Goal: Submit feedback/report problem: Submit feedback/report problem

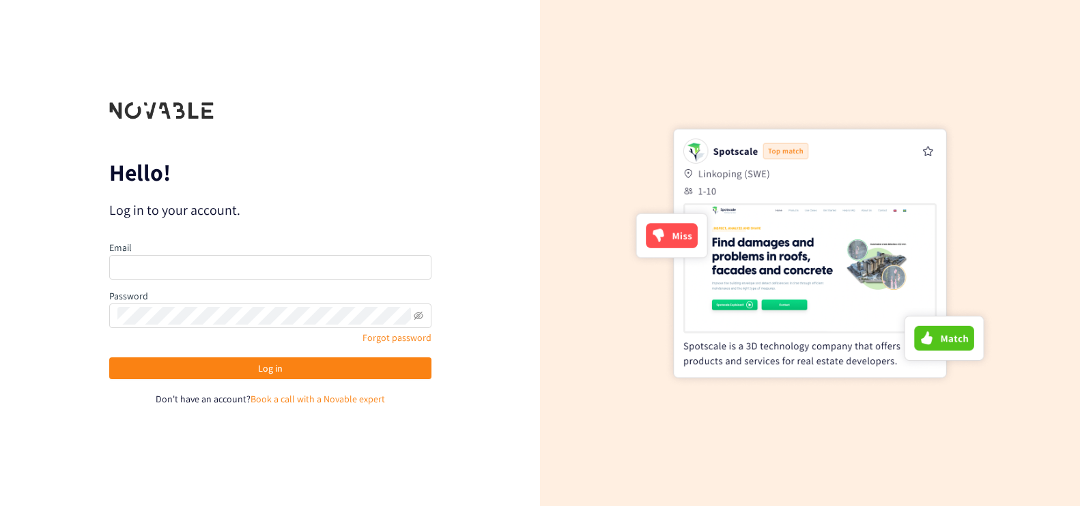
checkbox input "true"
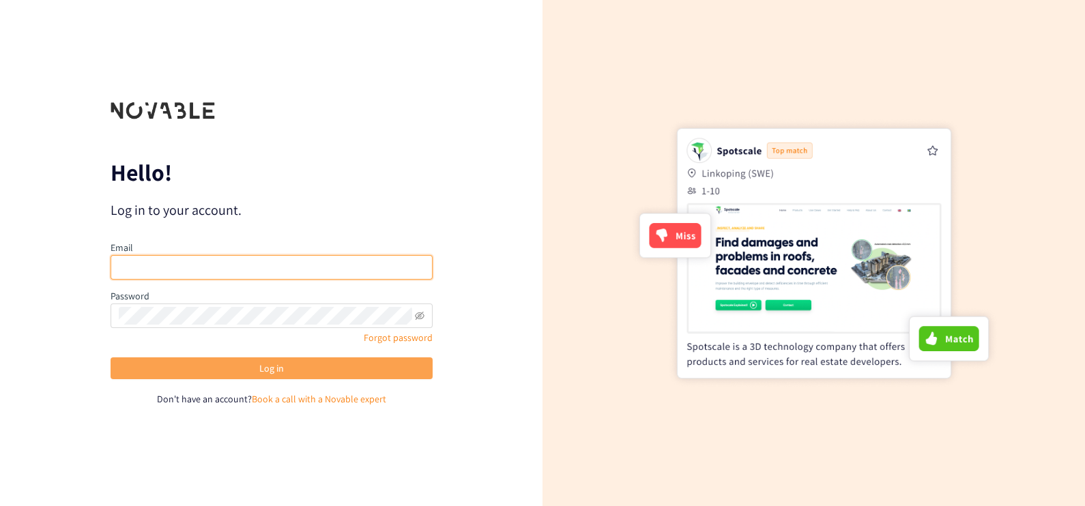
type input "[PERSON_NAME][EMAIL_ADDRESS][PERSON_NAME][DOMAIN_NAME]"
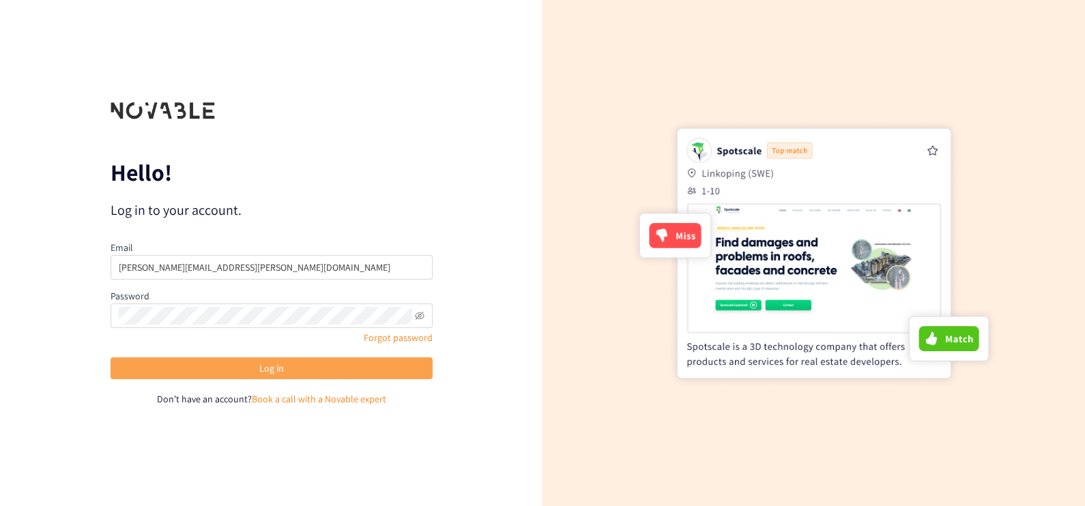
click at [244, 360] on button "Log in" at bounding box center [272, 369] width 322 height 22
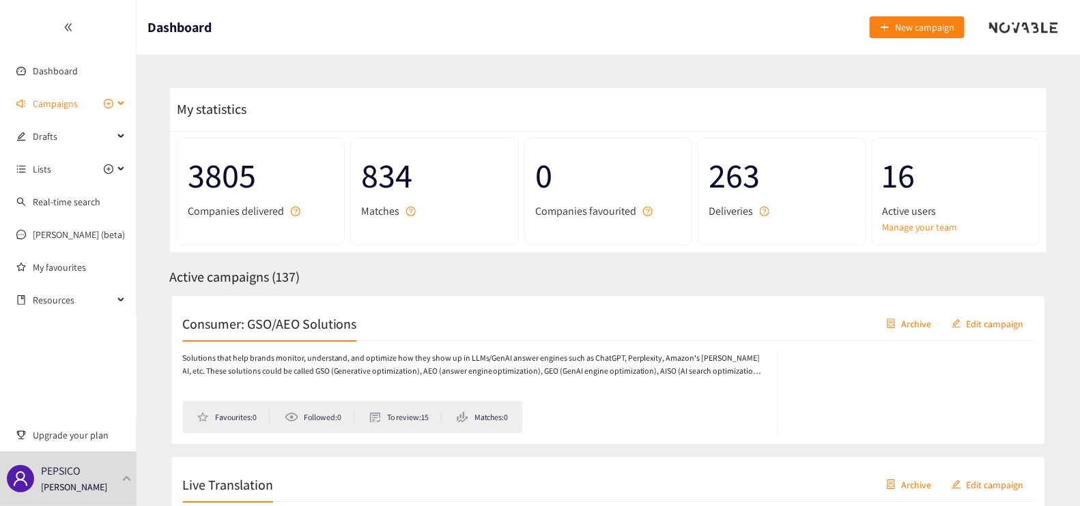
click at [62, 102] on span "Campaigns" at bounding box center [55, 103] width 45 height 27
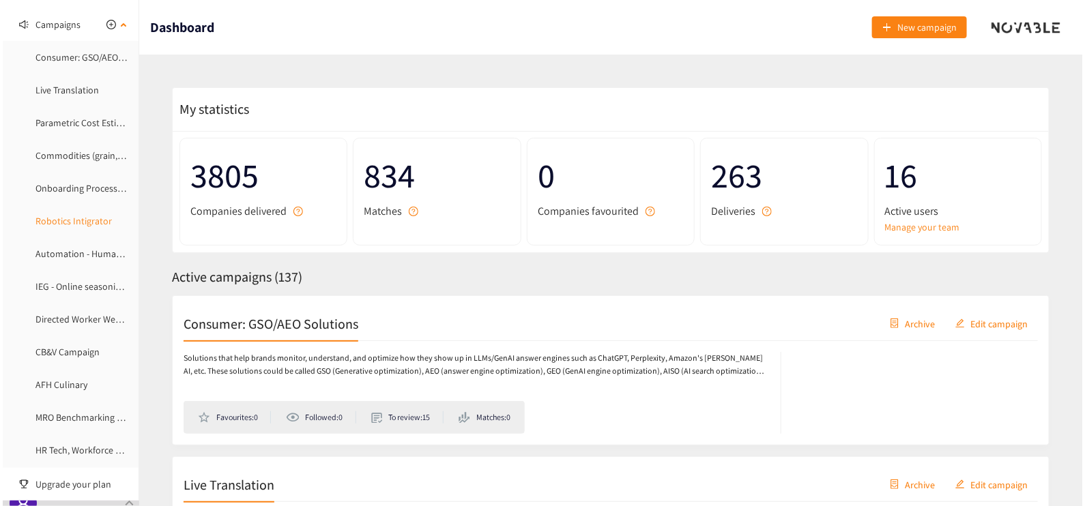
scroll to position [80, 0]
click at [63, 354] on link "CB&V Campaign" at bounding box center [65, 351] width 64 height 12
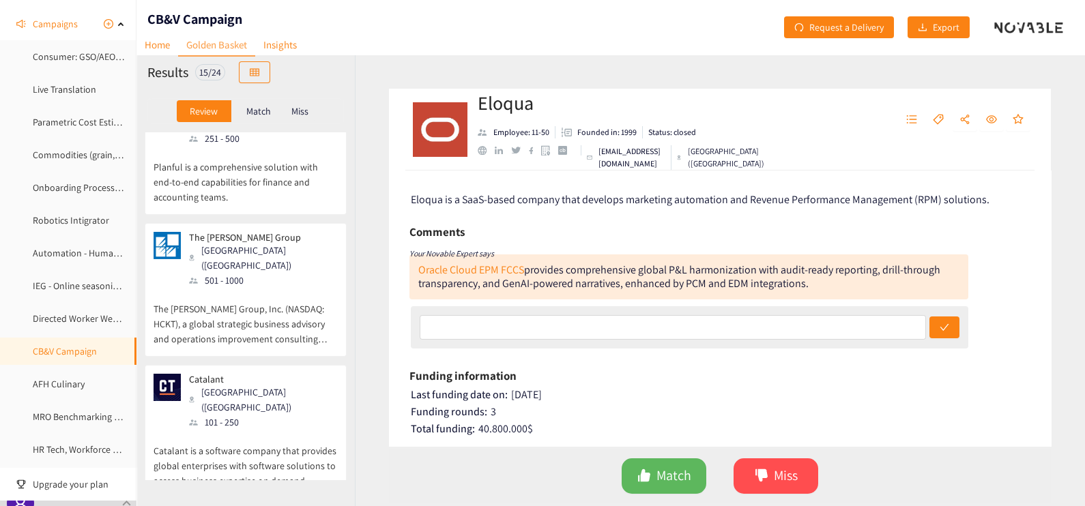
scroll to position [336, 0]
click at [256, 287] on p "The [PERSON_NAME] Group, Inc. (NASDAQ: HCKT), a global strategic business advis…" at bounding box center [246, 316] width 184 height 59
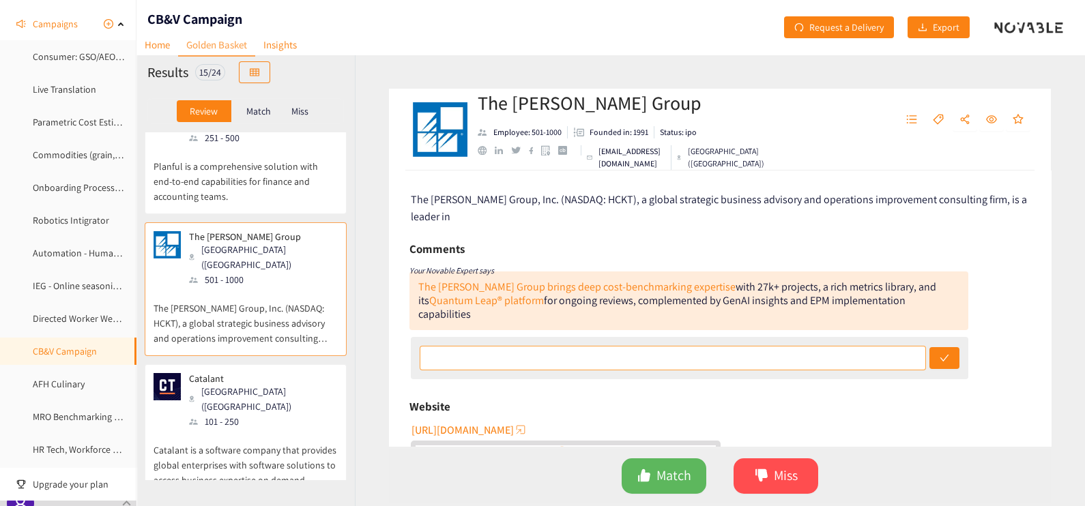
scroll to position [62, 0]
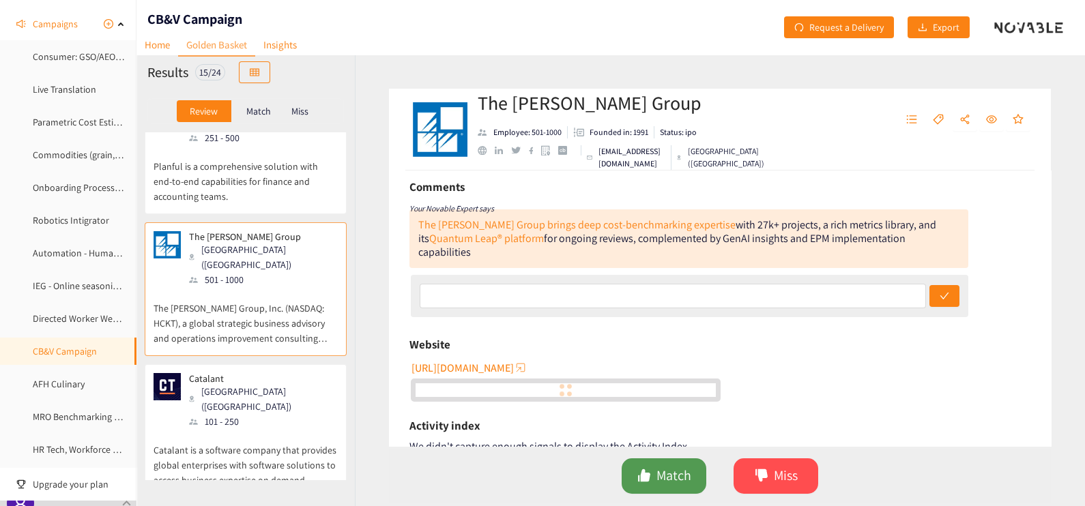
click at [663, 482] on span "Match" at bounding box center [674, 475] width 35 height 21
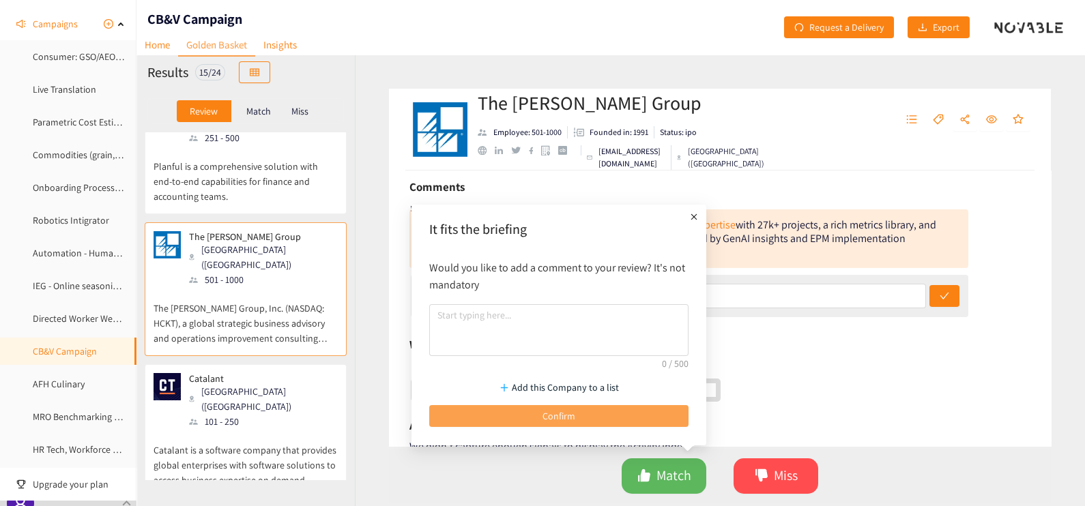
click at [559, 420] on span "Confirm" at bounding box center [559, 416] width 33 height 15
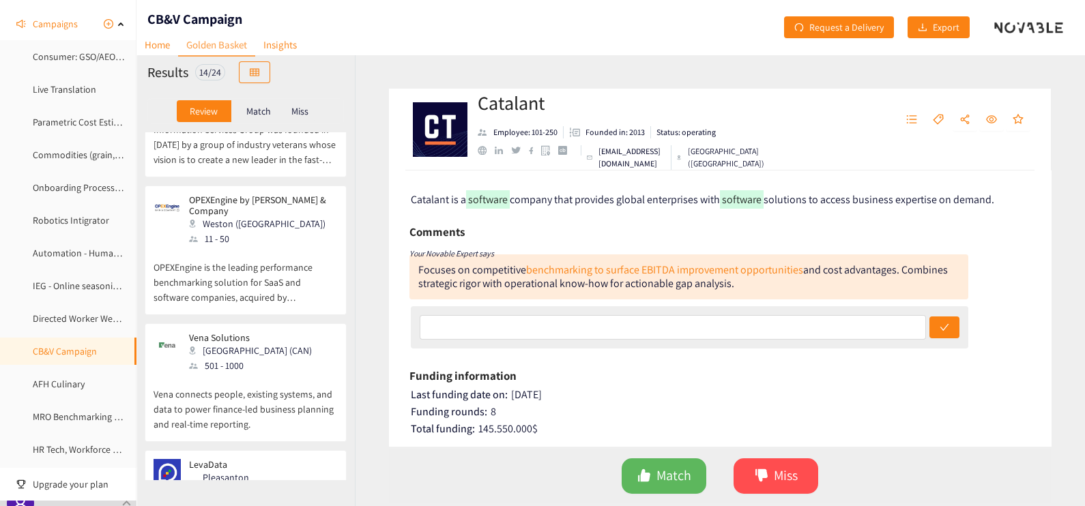
scroll to position [1040, 0]
click at [251, 371] on p "Vena connects people, existing systems, and data to power finance-led business …" at bounding box center [246, 400] width 184 height 59
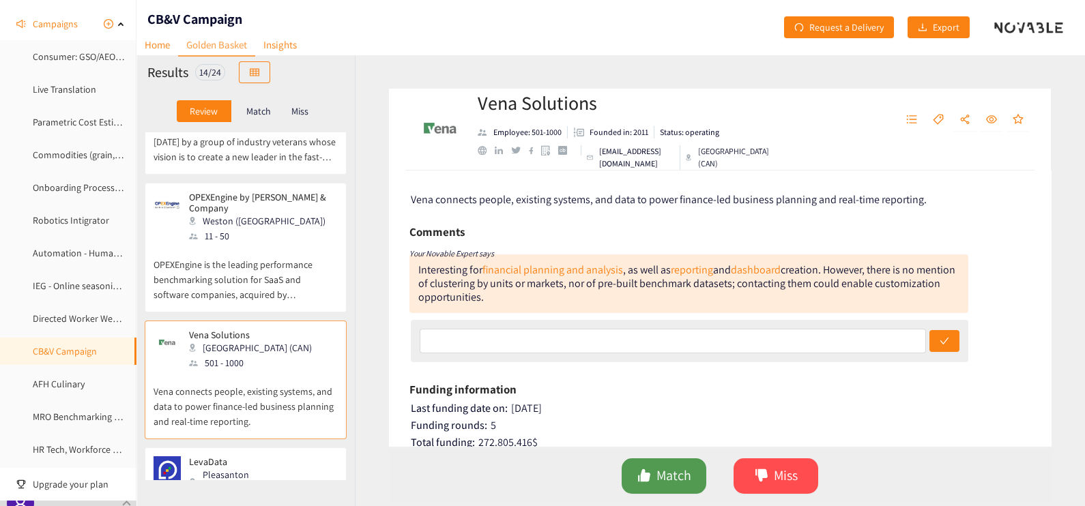
click at [665, 480] on span "Match" at bounding box center [674, 475] width 35 height 21
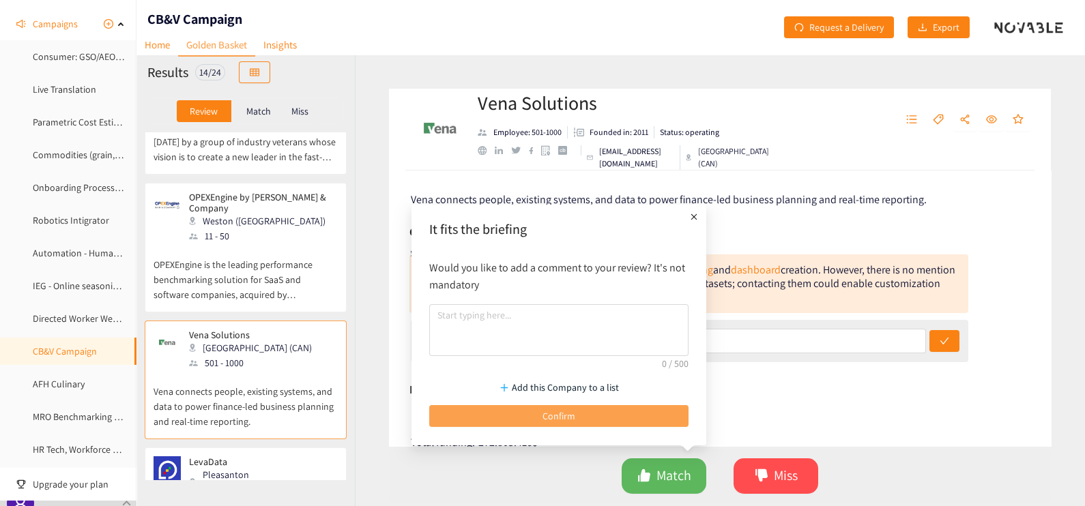
click at [470, 420] on button "Confirm" at bounding box center [558, 416] width 259 height 22
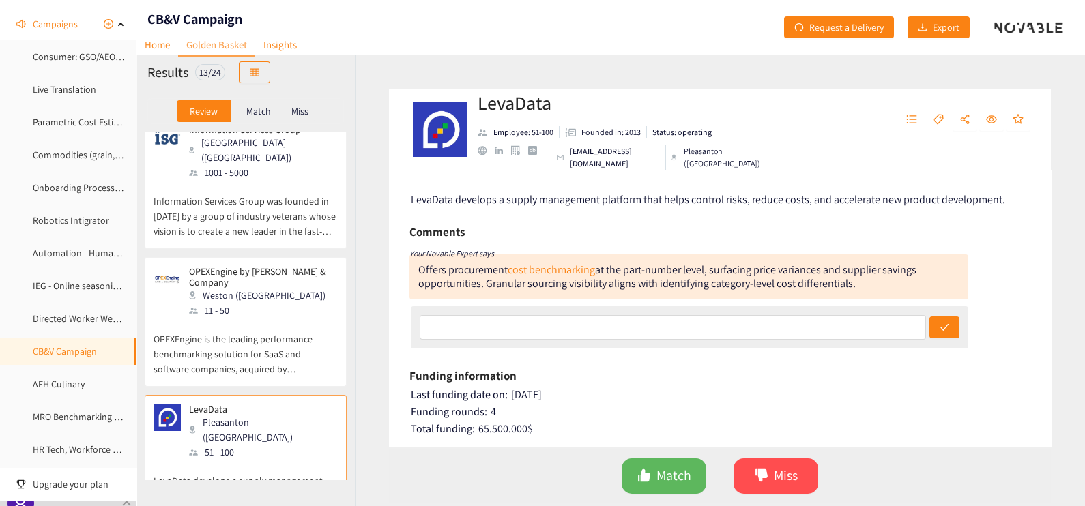
scroll to position [1282, 0]
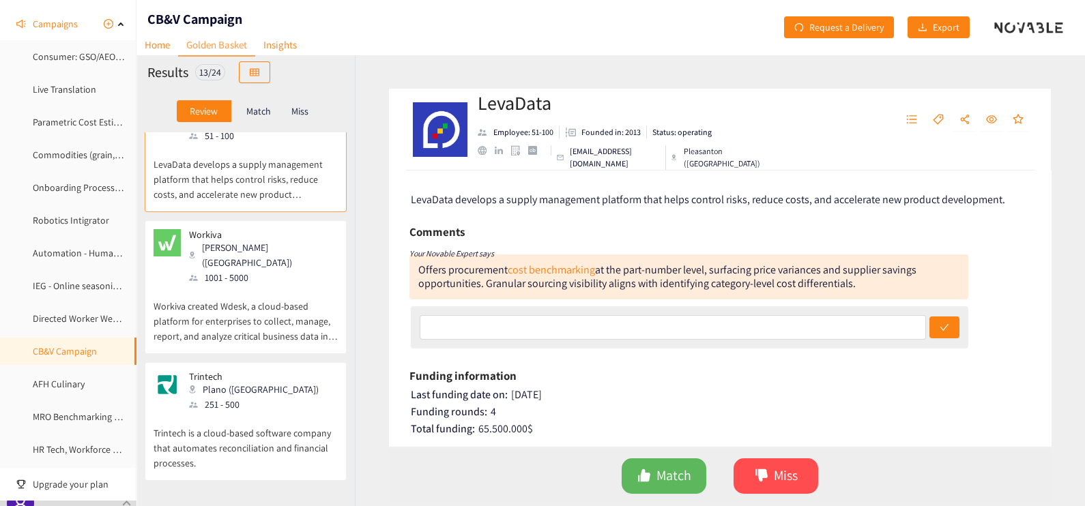
click at [241, 412] on p "Trintech is a cloud-based software company that automates reconciliation and fi…" at bounding box center [246, 441] width 184 height 59
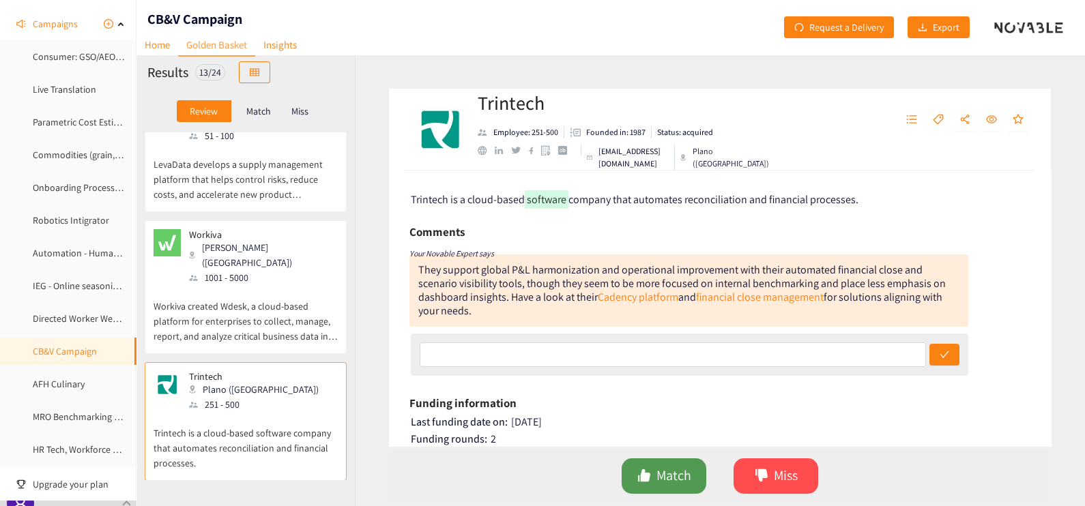
click at [642, 471] on icon "like" at bounding box center [644, 476] width 12 height 12
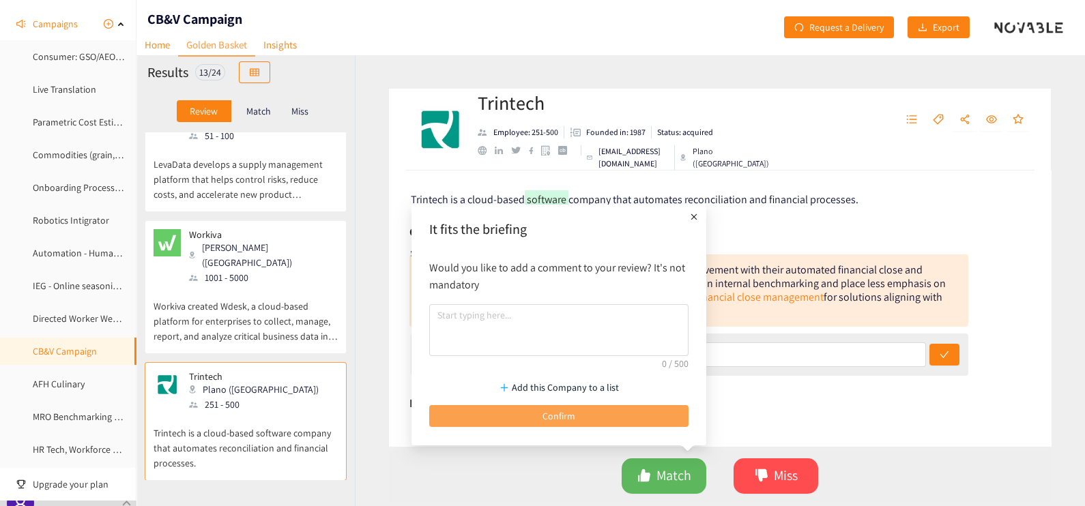
click at [544, 420] on span "Confirm" at bounding box center [559, 416] width 33 height 15
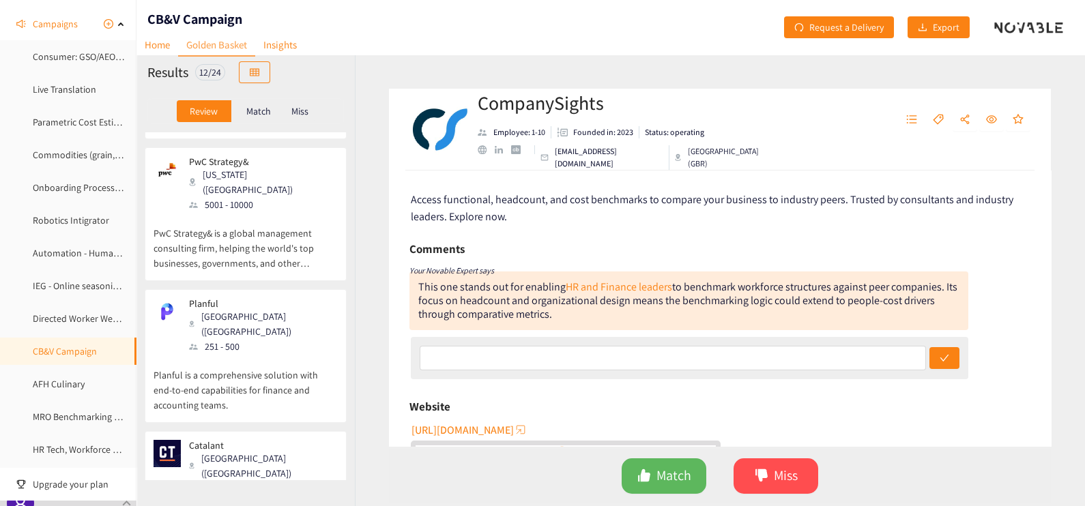
scroll to position [0, 0]
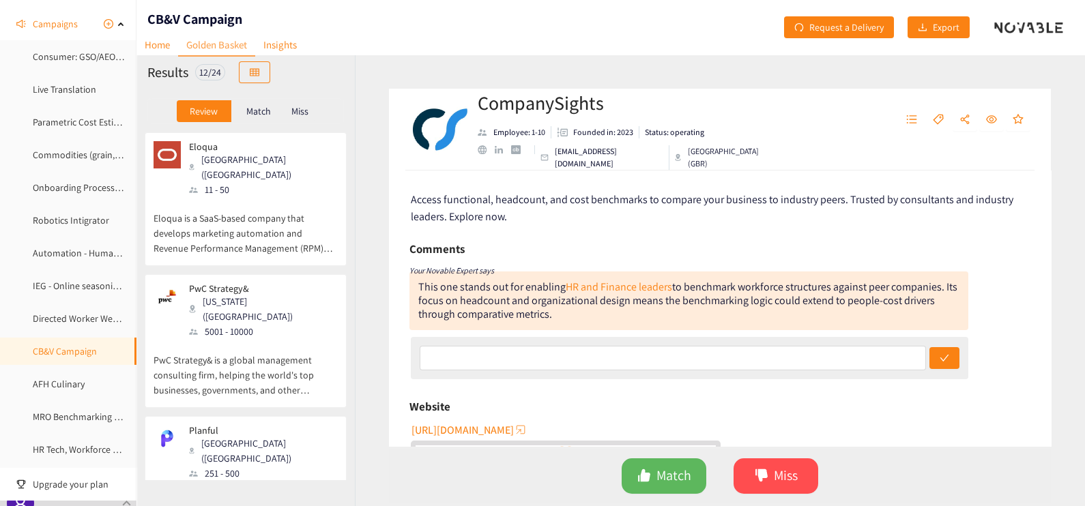
click at [245, 283] on p "PwC Strategy&" at bounding box center [258, 288] width 139 height 11
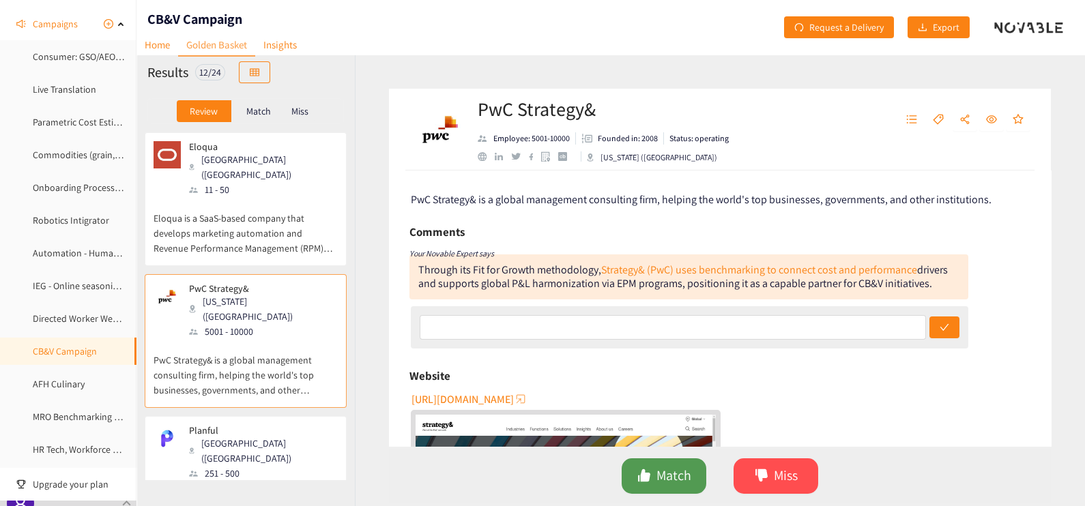
click at [660, 478] on span "Match" at bounding box center [674, 475] width 35 height 21
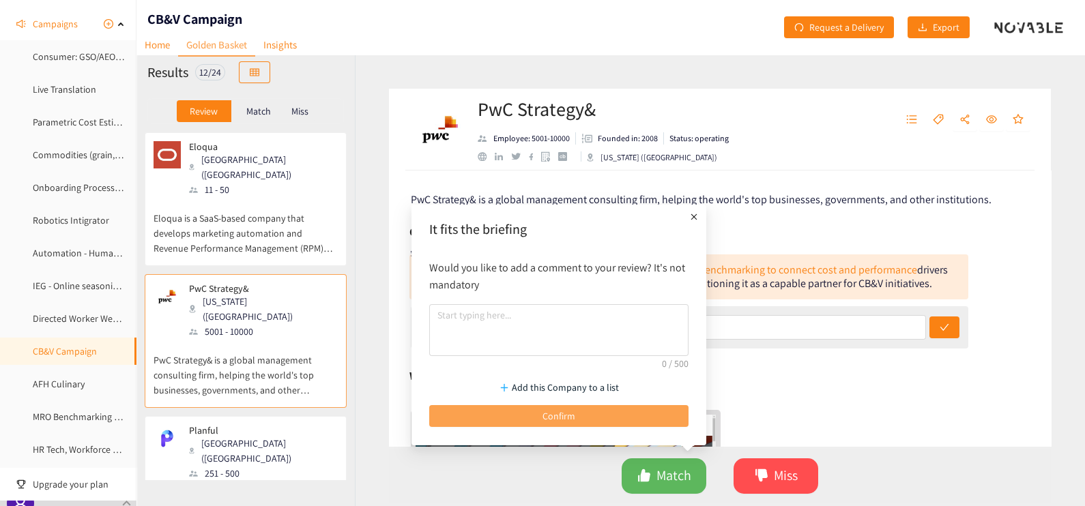
click at [579, 412] on button "Confirm" at bounding box center [558, 416] width 259 height 22
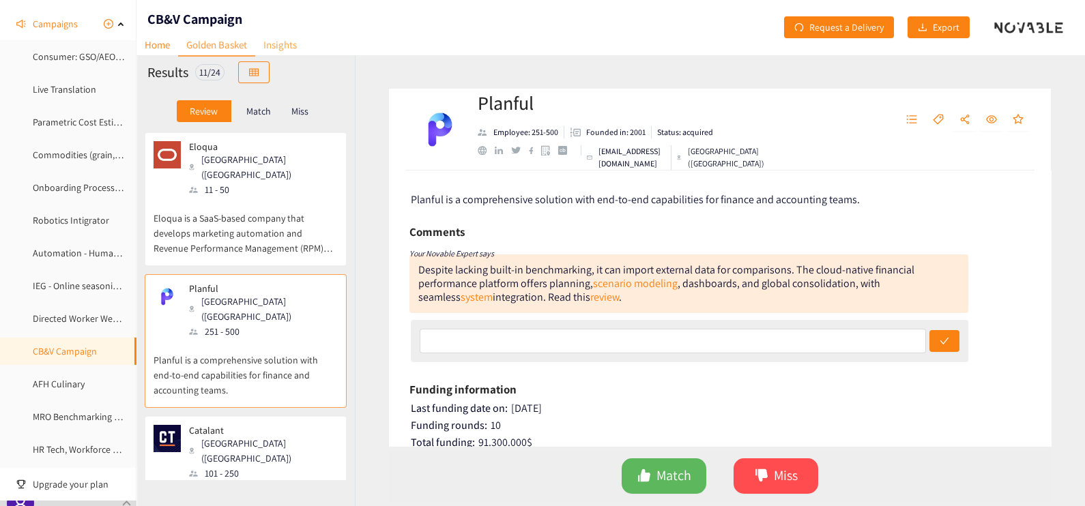
click at [285, 46] on link "Insights" at bounding box center [280, 44] width 50 height 21
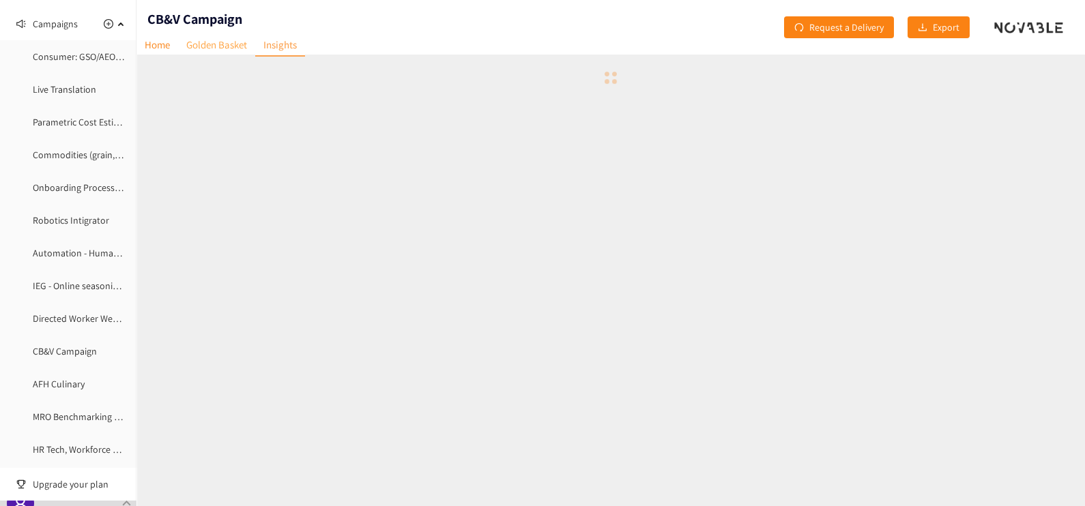
click at [218, 48] on link "Golden Basket" at bounding box center [216, 44] width 77 height 21
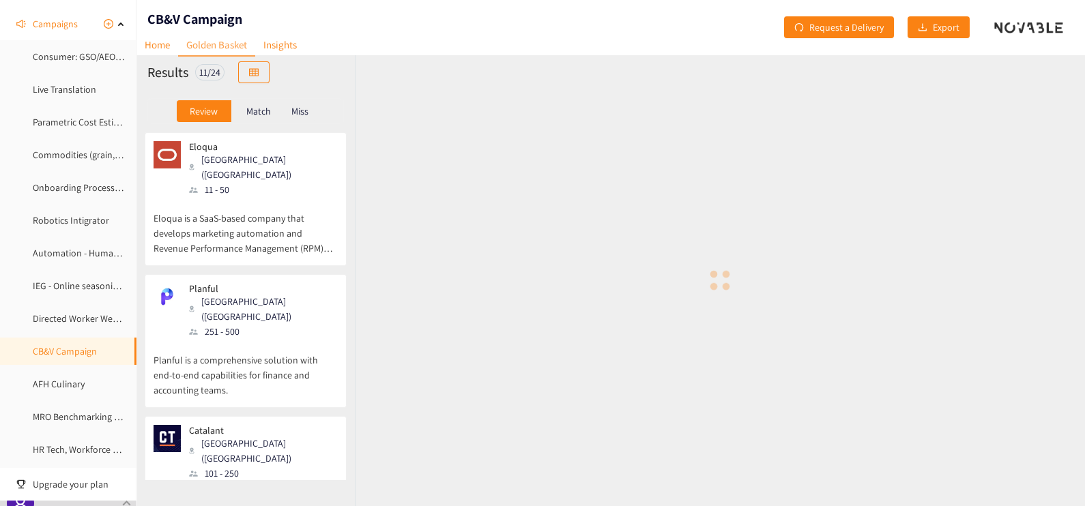
click at [253, 119] on div "Match" at bounding box center [258, 111] width 55 height 22
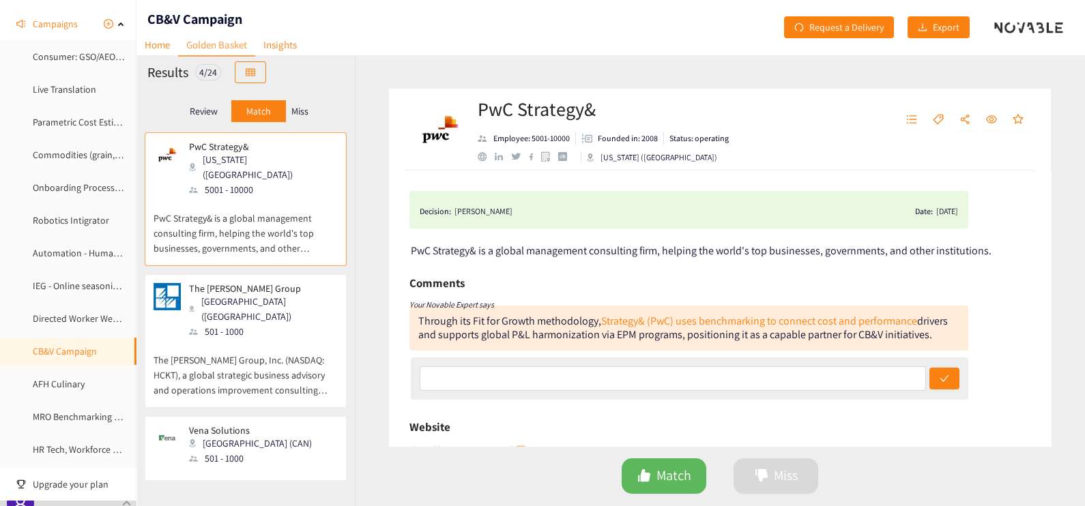
scroll to position [1, 0]
click at [302, 106] on p "Miss" at bounding box center [299, 111] width 17 height 11
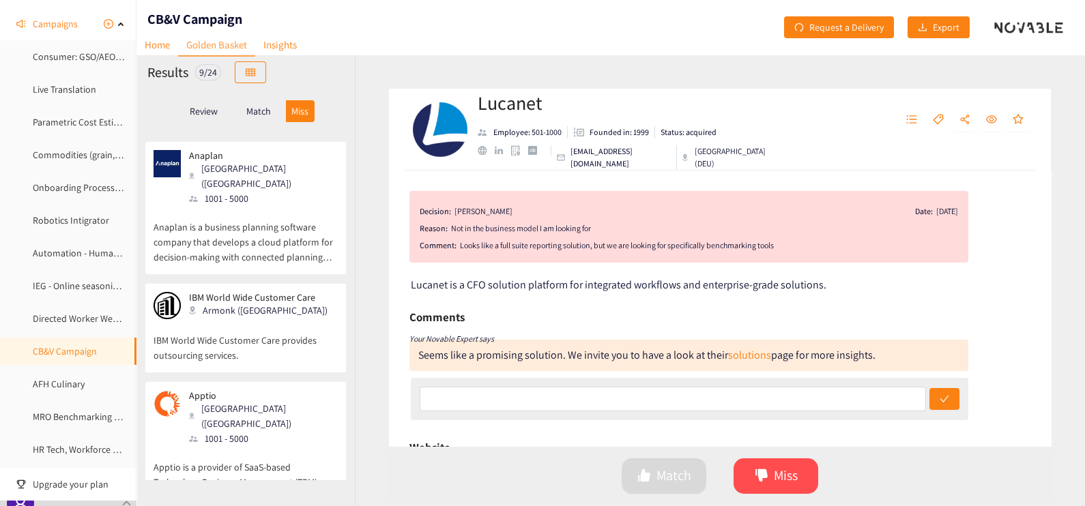
scroll to position [762, 0]
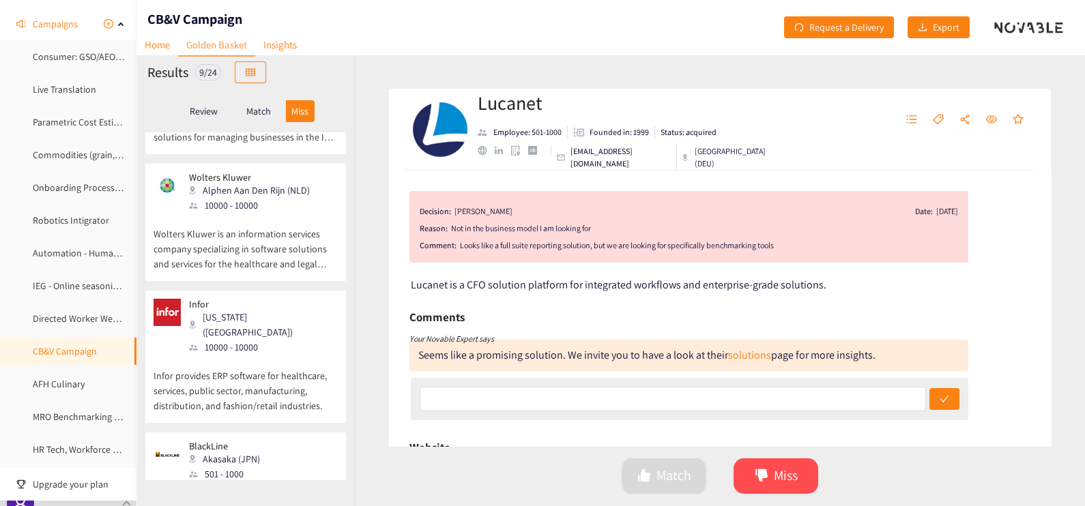
click at [198, 115] on p "Review" at bounding box center [204, 111] width 28 height 11
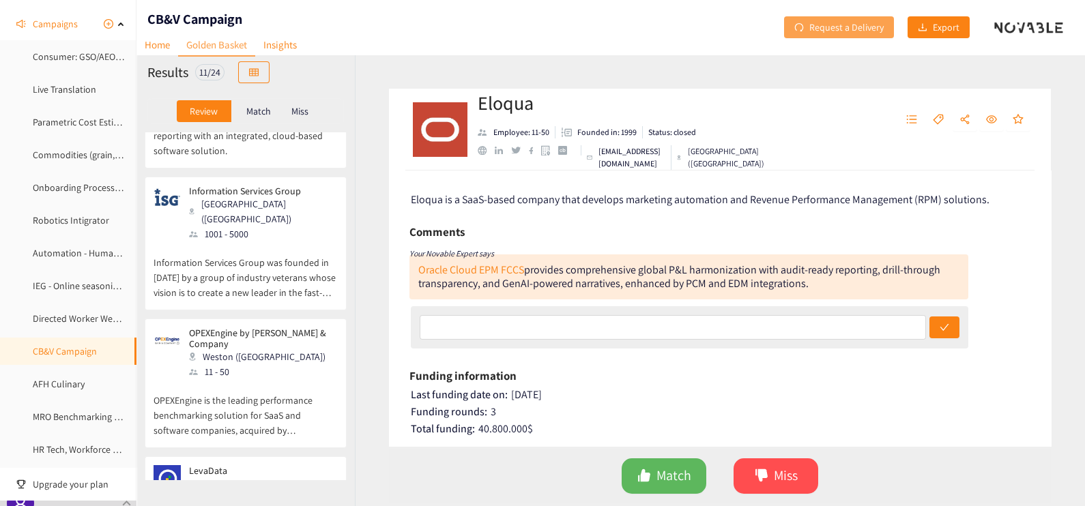
click at [866, 18] on button "Request a Delivery" at bounding box center [839, 27] width 110 height 22
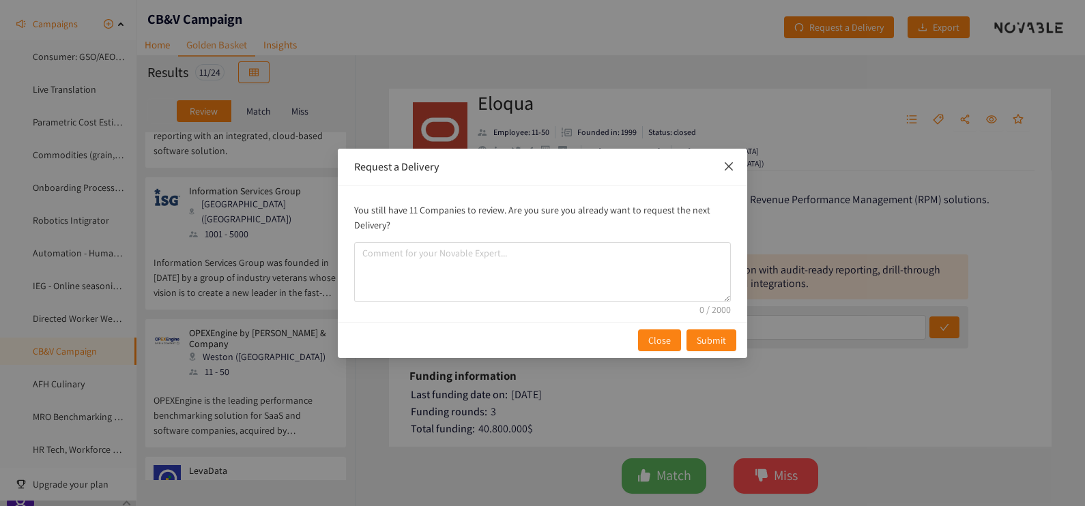
click at [732, 168] on icon "close" at bounding box center [728, 166] width 11 height 11
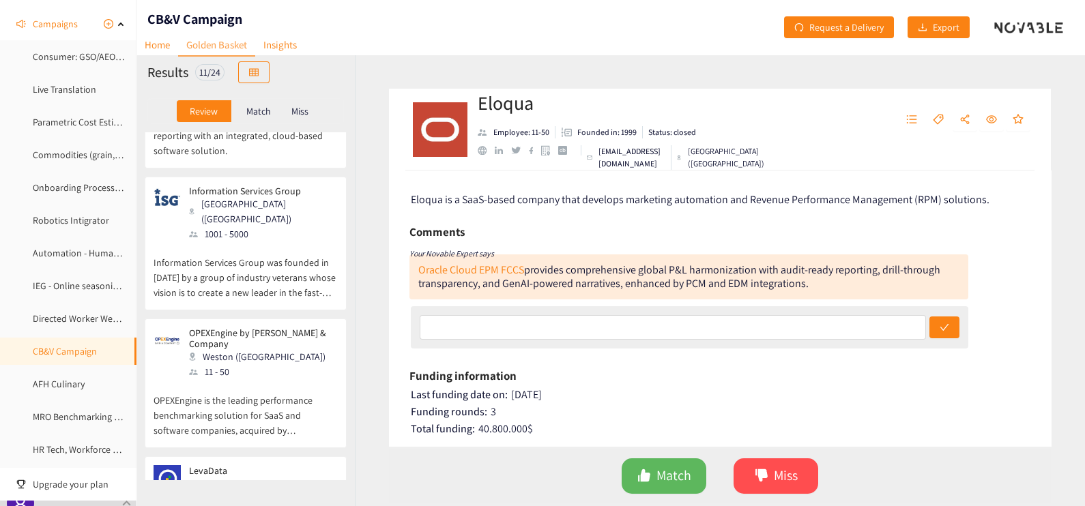
click at [276, 379] on p "OPEXEngine is the leading performance benchmarking solution for SaaS and softwa…" at bounding box center [246, 408] width 184 height 59
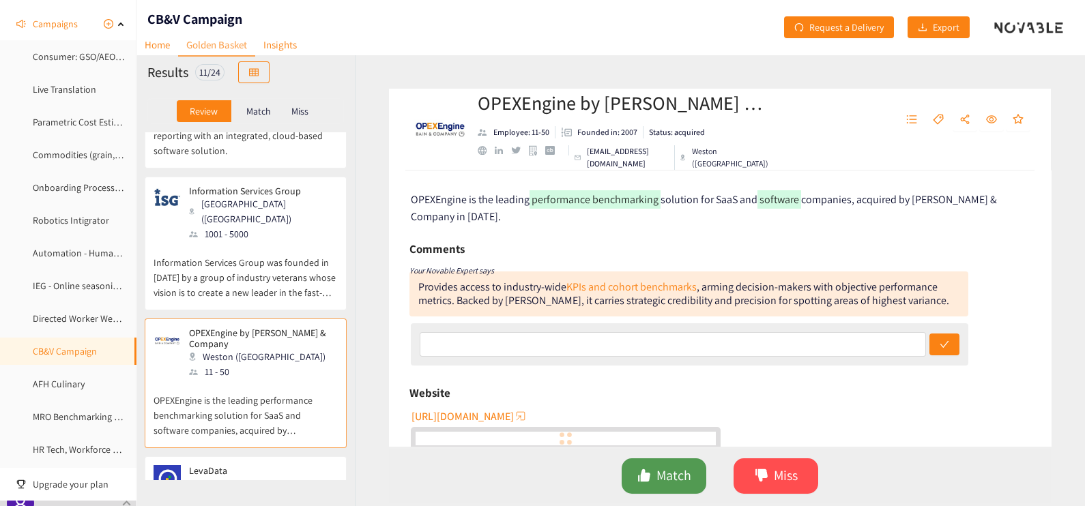
click at [674, 467] on span "Match" at bounding box center [674, 475] width 35 height 21
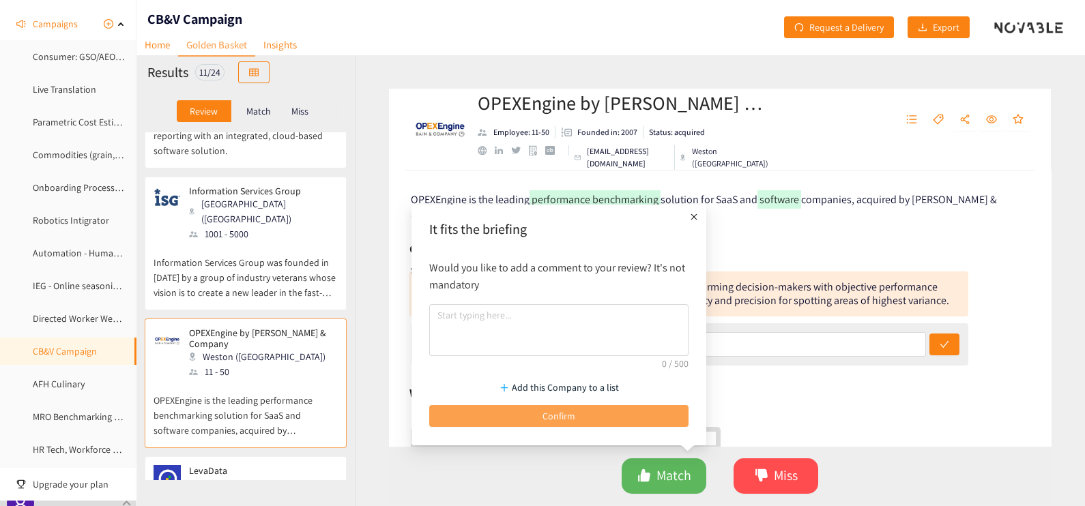
click at [517, 411] on button "Confirm" at bounding box center [558, 416] width 259 height 22
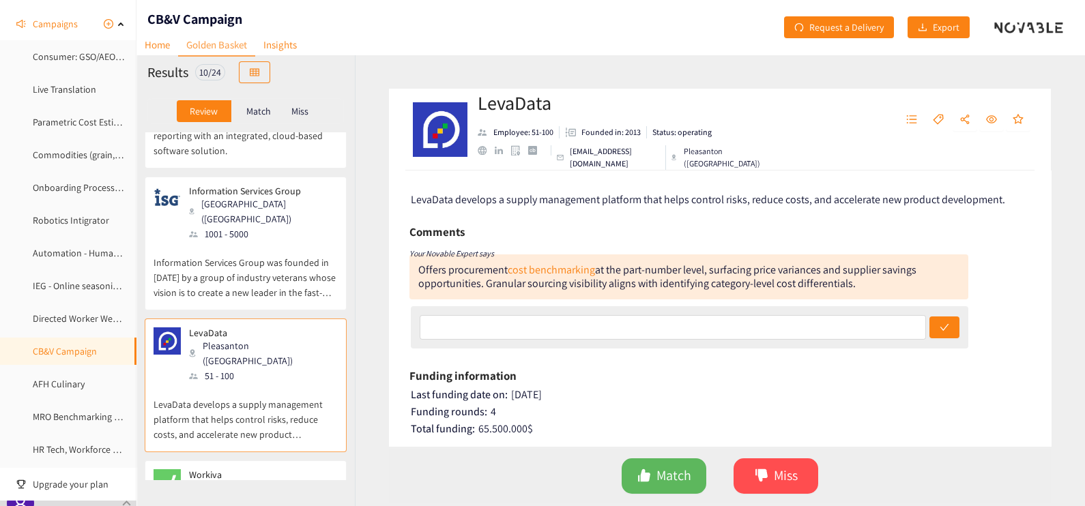
click at [287, 470] on div "Workiva [PERSON_NAME] ([GEOGRAPHIC_DATA]) 1001 - 5000" at bounding box center [246, 498] width 184 height 56
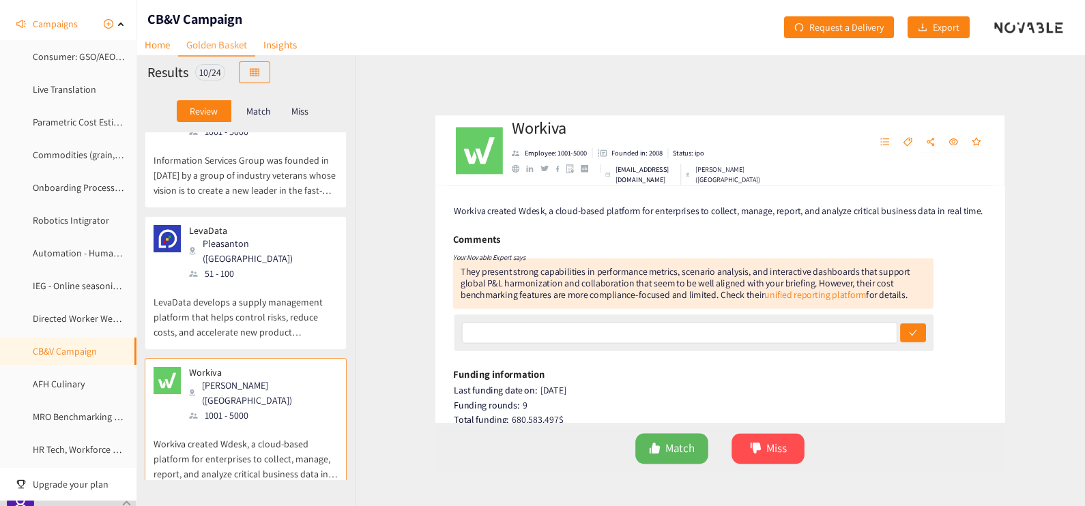
scroll to position [903, 0]
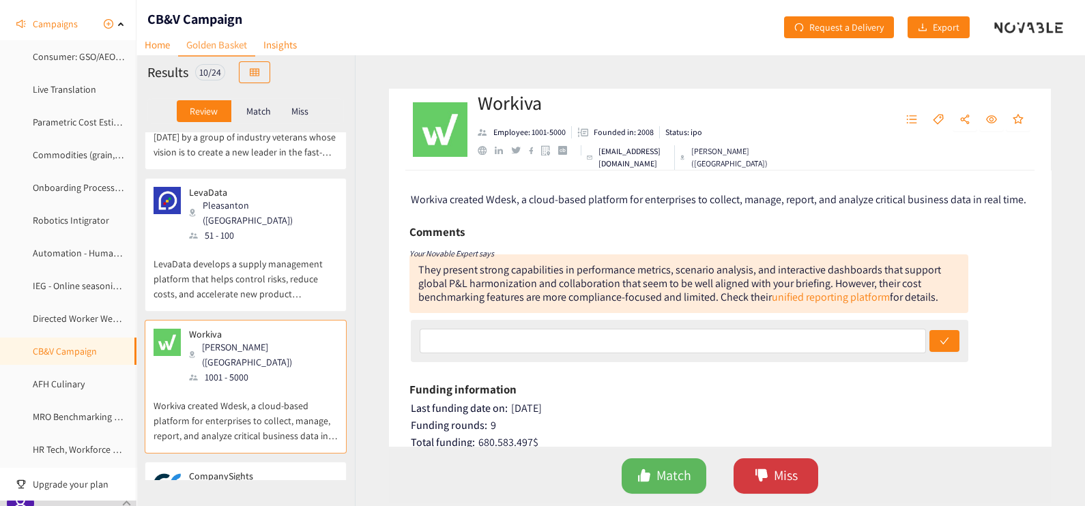
click at [749, 486] on button "Miss" at bounding box center [776, 476] width 85 height 35
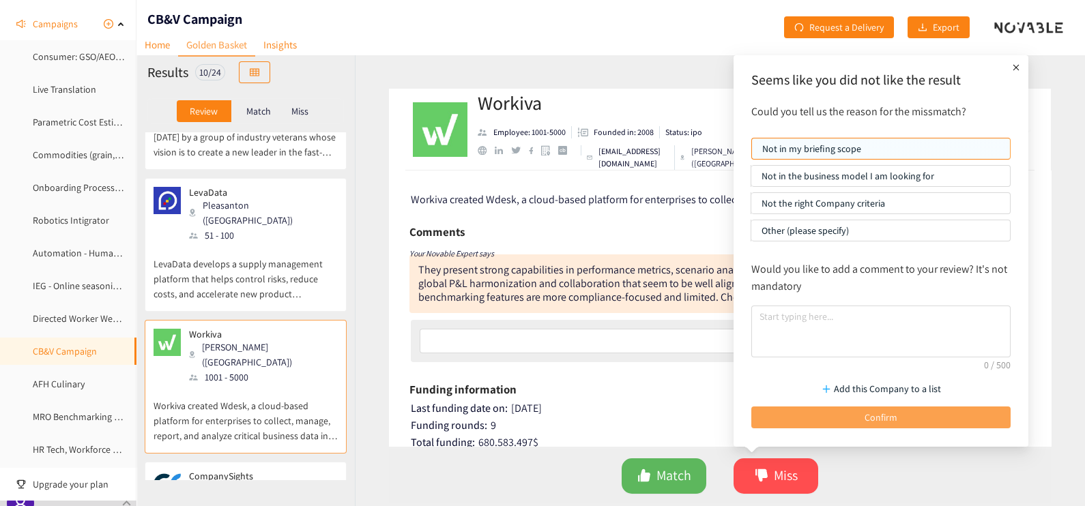
click at [781, 423] on button "Confirm" at bounding box center [880, 418] width 259 height 22
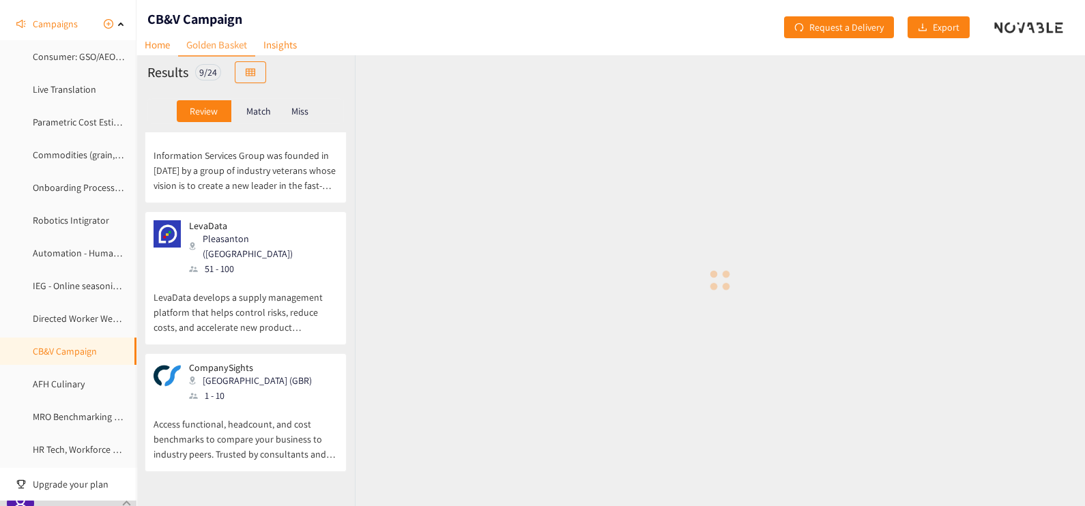
scroll to position [776, 0]
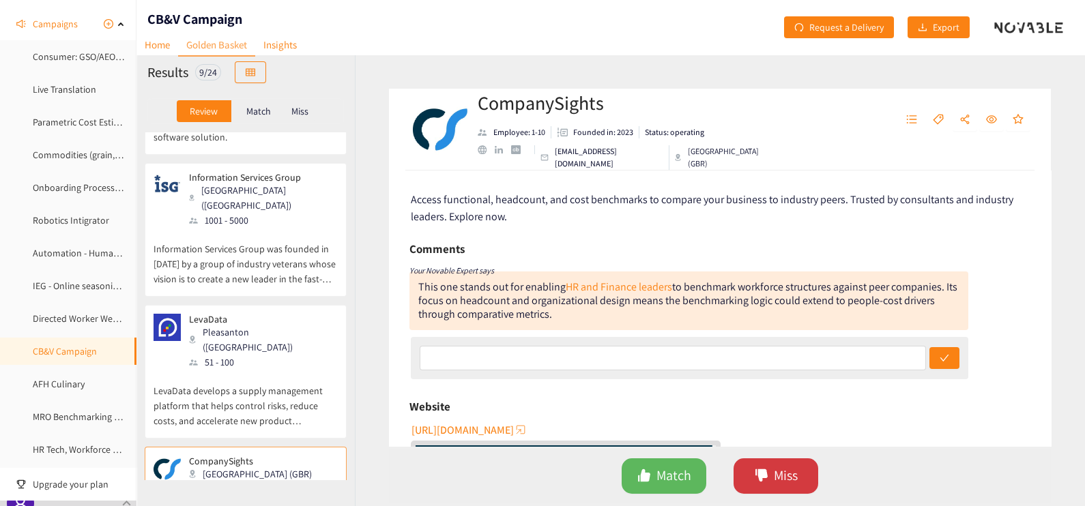
click at [761, 469] on icon "dislike" at bounding box center [762, 476] width 14 height 14
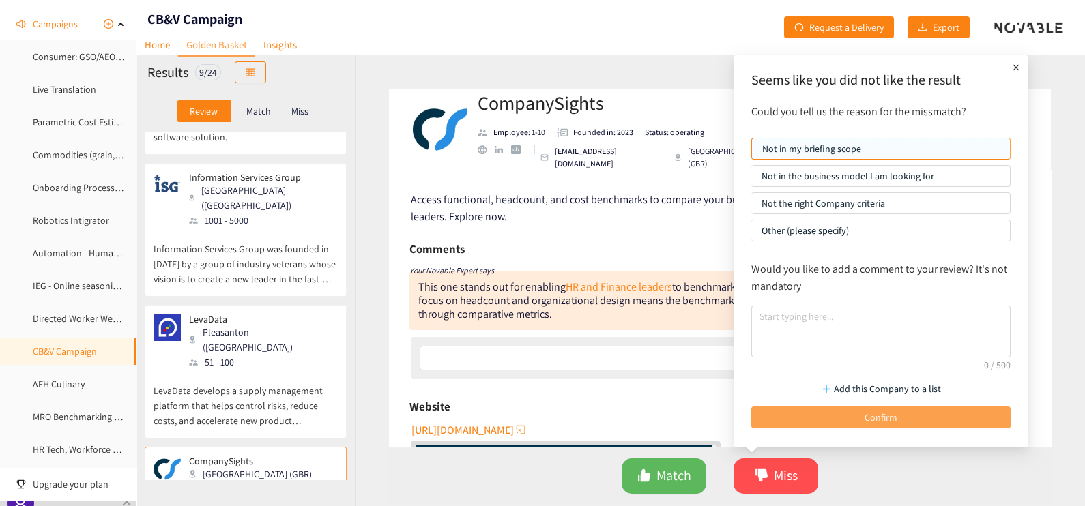
click at [803, 415] on button "Confirm" at bounding box center [880, 418] width 259 height 22
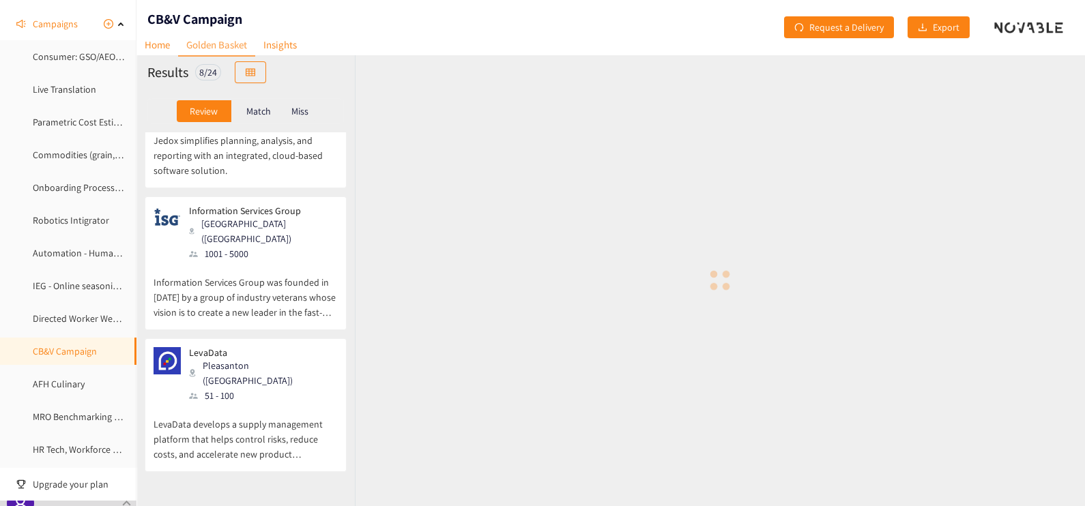
scroll to position [649, 0]
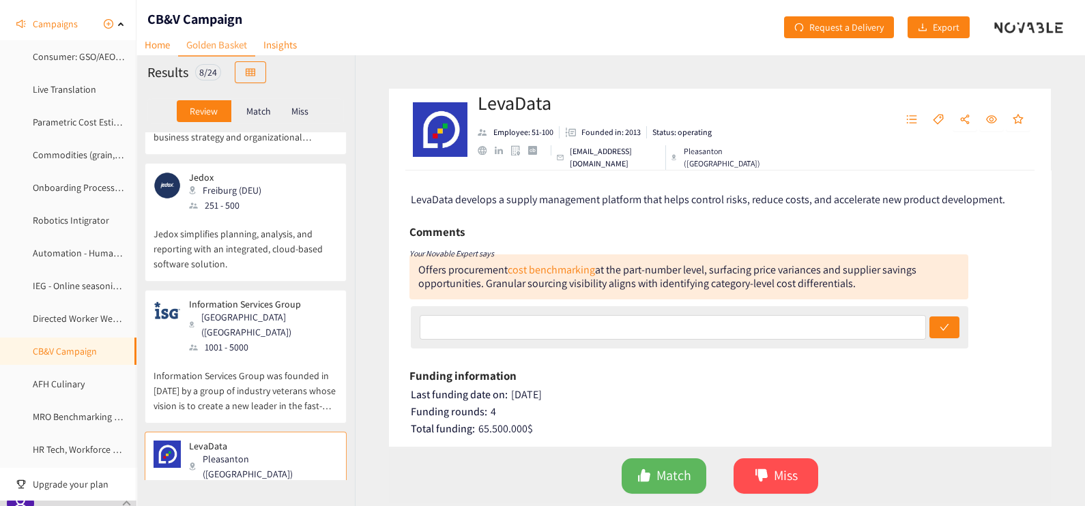
click at [287, 355] on p "Information Services Group was founded in [DATE] by a group of industry veteran…" at bounding box center [246, 384] width 184 height 59
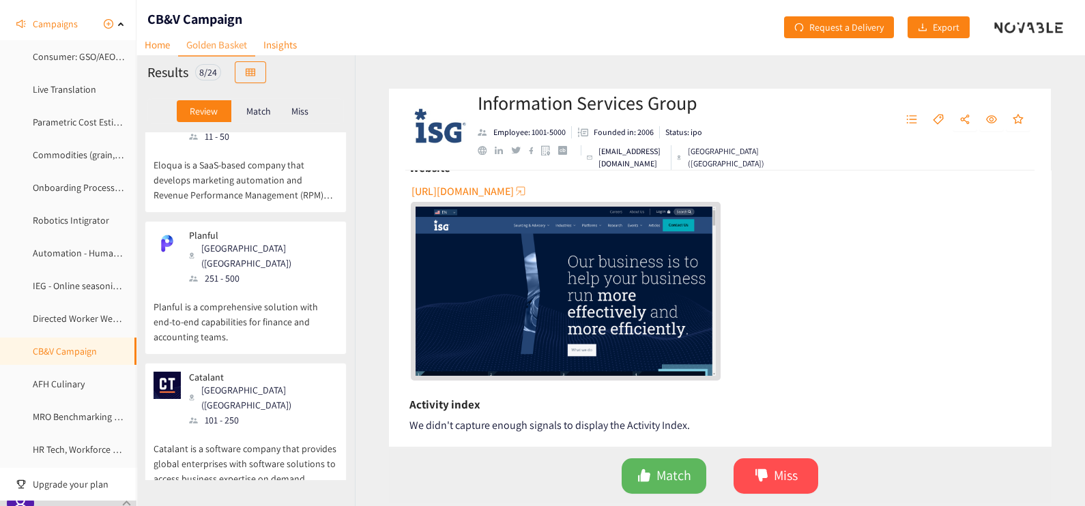
scroll to position [0, 0]
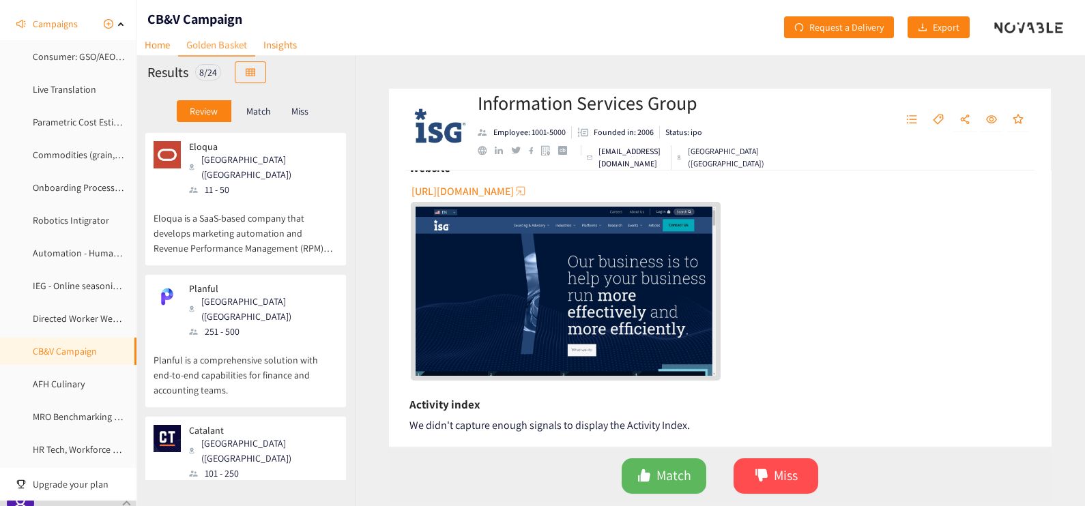
click at [234, 197] on p "Eloqua is a SaaS-based company that develops marketing automation and Revenue P…" at bounding box center [246, 226] width 184 height 59
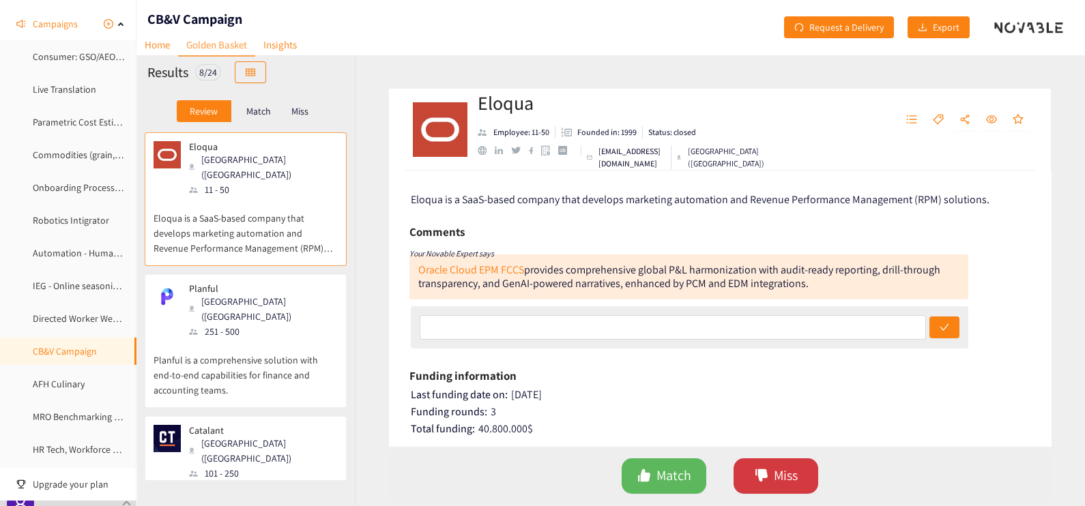
click at [755, 481] on icon "dislike" at bounding box center [762, 476] width 14 height 14
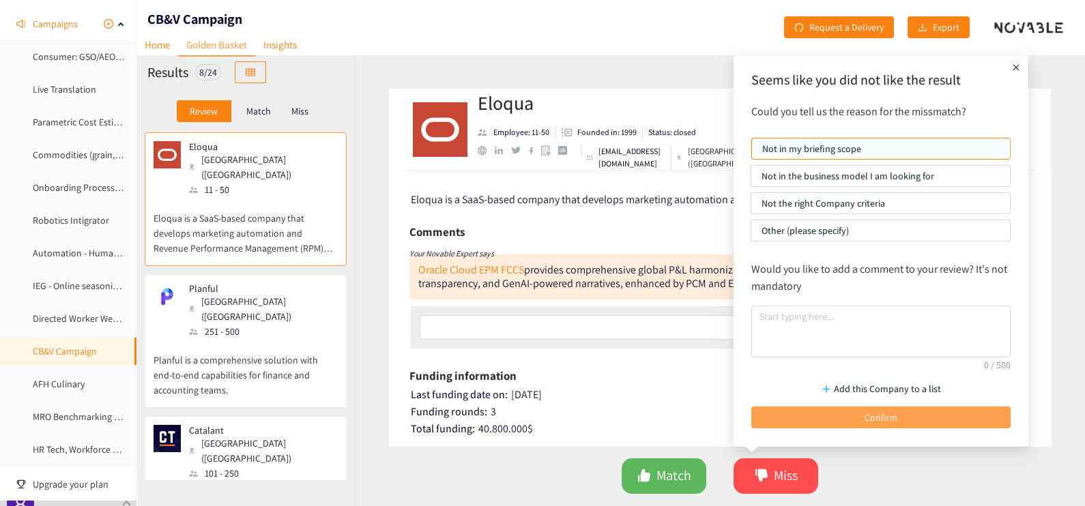
click at [801, 408] on button "Confirm" at bounding box center [880, 418] width 259 height 22
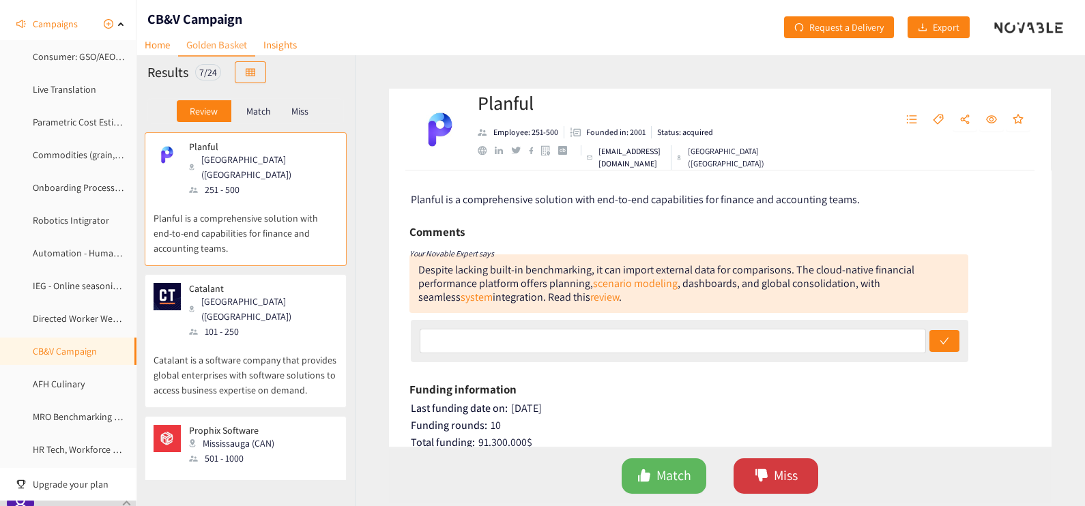
click at [795, 467] on span "Miss" at bounding box center [786, 475] width 24 height 21
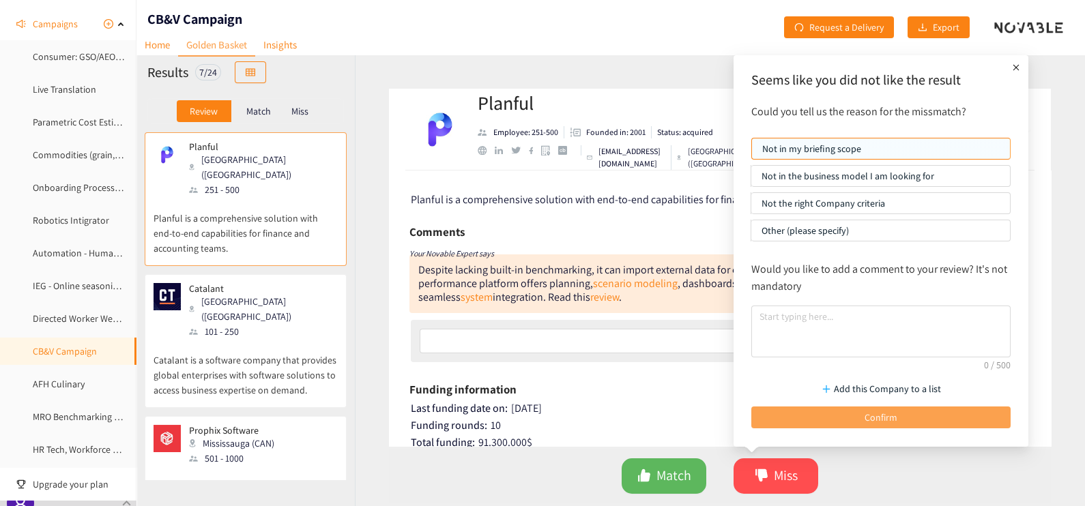
click at [805, 409] on button "Confirm" at bounding box center [880, 418] width 259 height 22
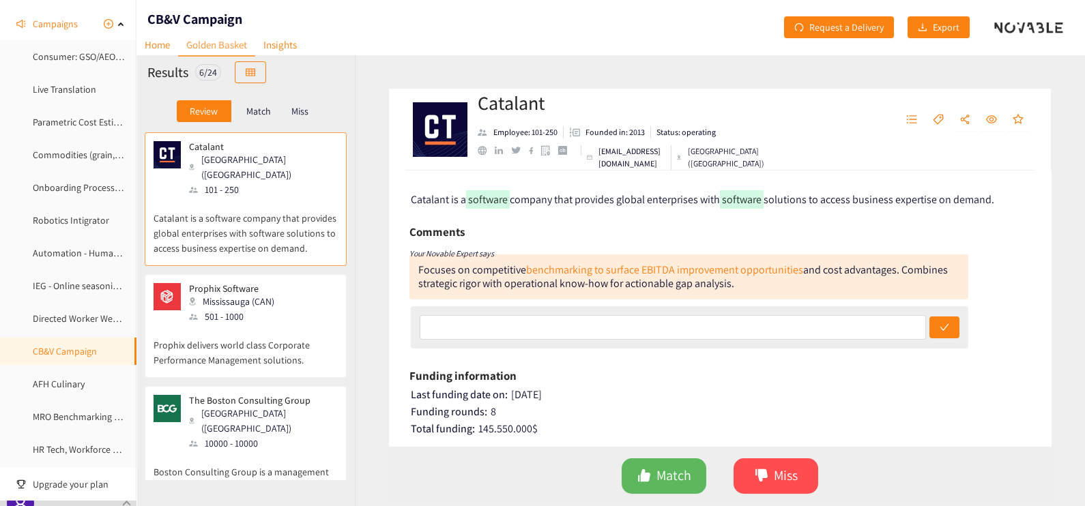
click at [260, 294] on div "Mississauga (CAN)" at bounding box center [235, 301] width 93 height 15
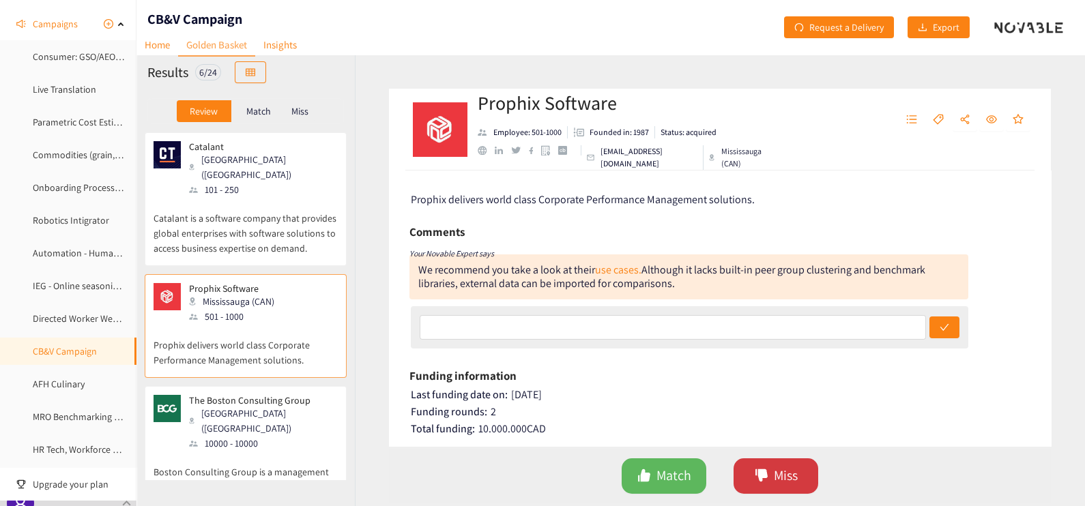
click at [761, 478] on icon "dislike" at bounding box center [762, 476] width 12 height 12
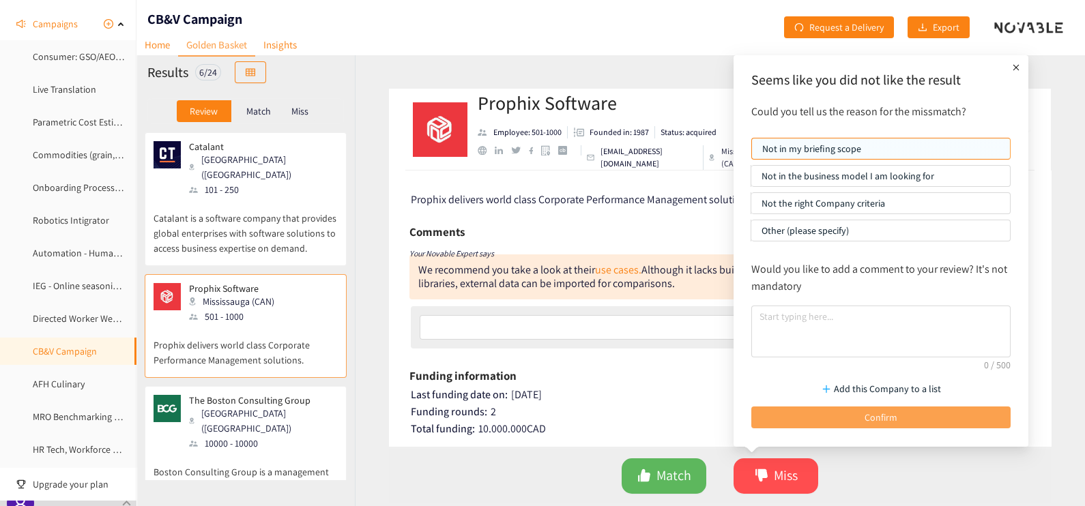
click at [811, 413] on button "Confirm" at bounding box center [880, 418] width 259 height 22
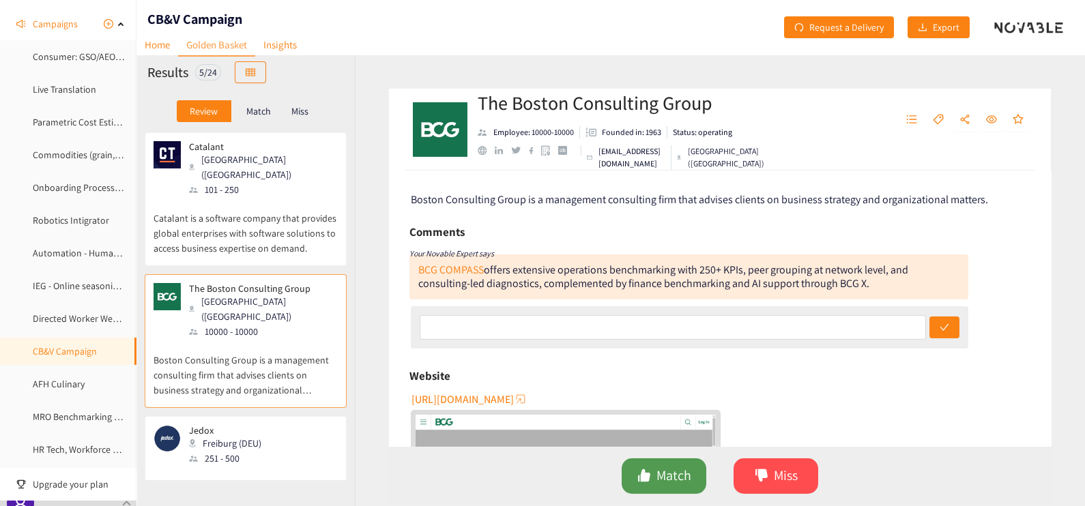
click at [659, 483] on span "Match" at bounding box center [674, 475] width 35 height 21
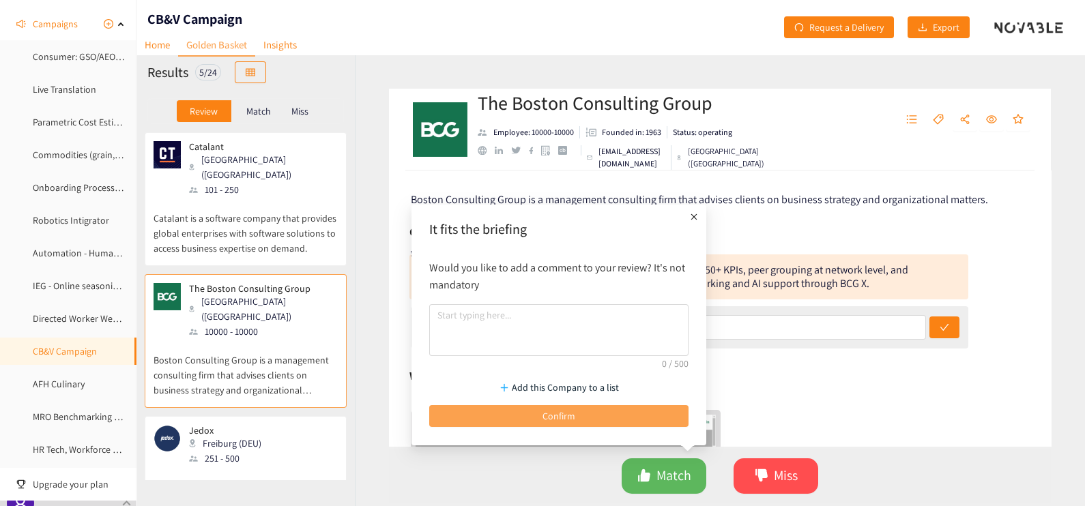
click at [534, 423] on button "Confirm" at bounding box center [558, 416] width 259 height 22
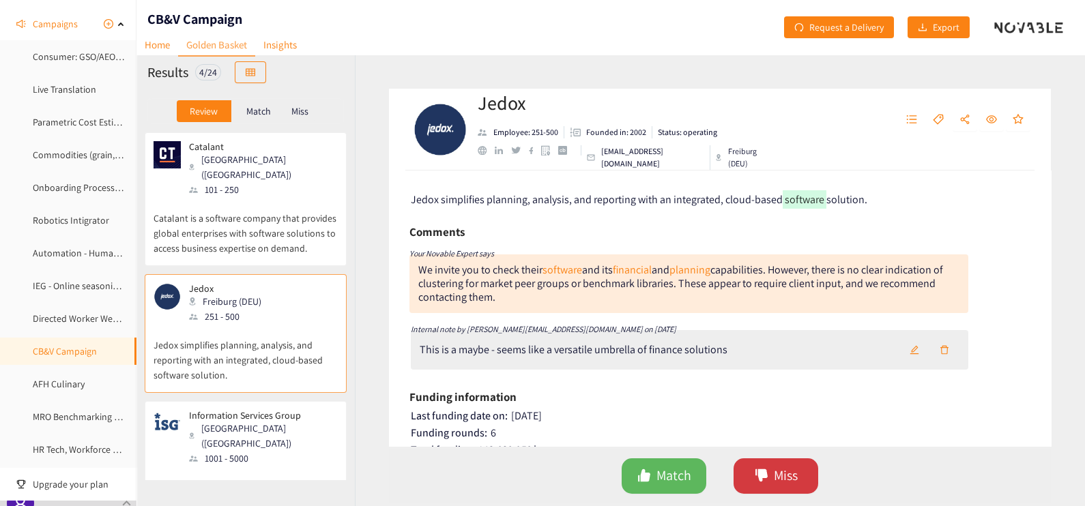
click at [792, 472] on span "Miss" at bounding box center [786, 475] width 24 height 21
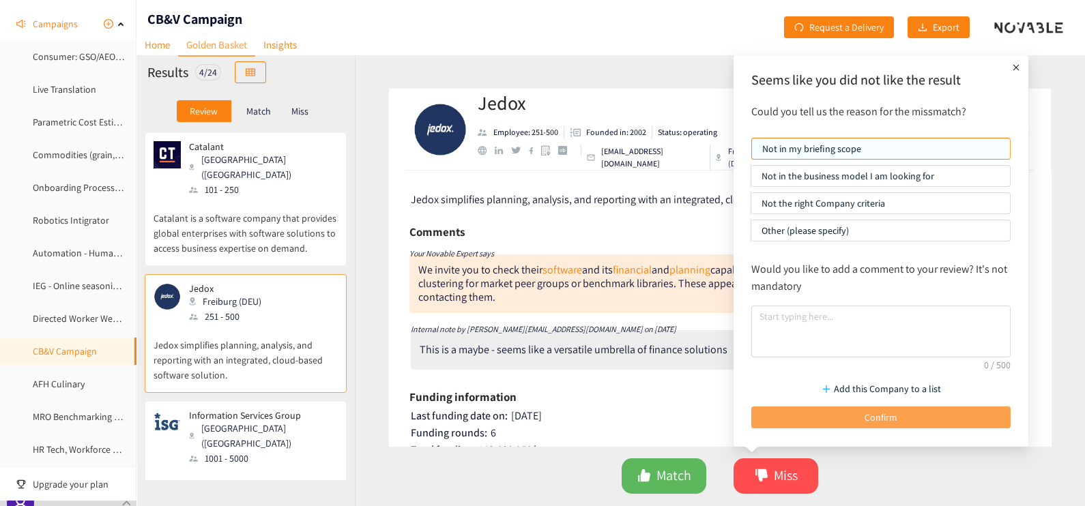
click at [819, 414] on button "Confirm" at bounding box center [880, 418] width 259 height 22
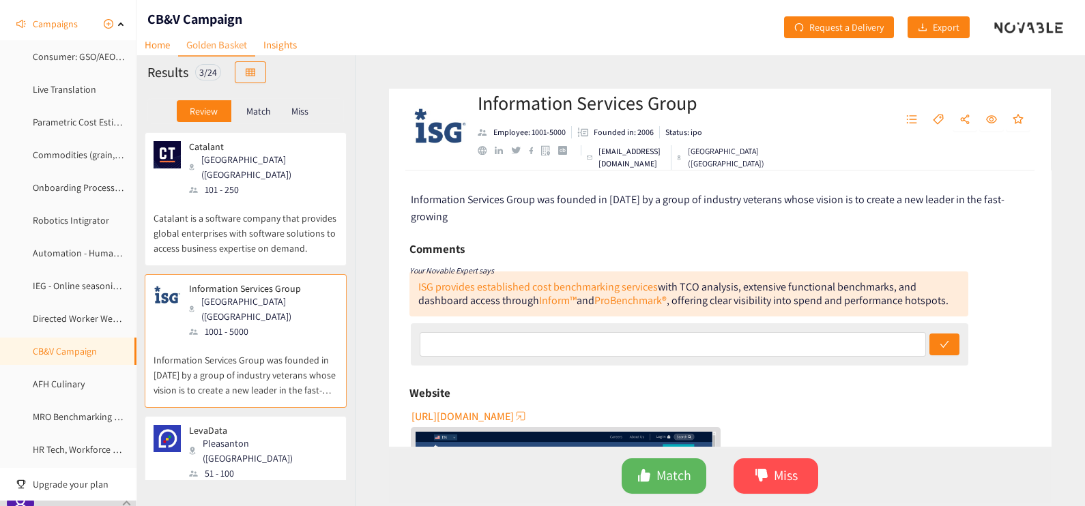
scroll to position [31, 0]
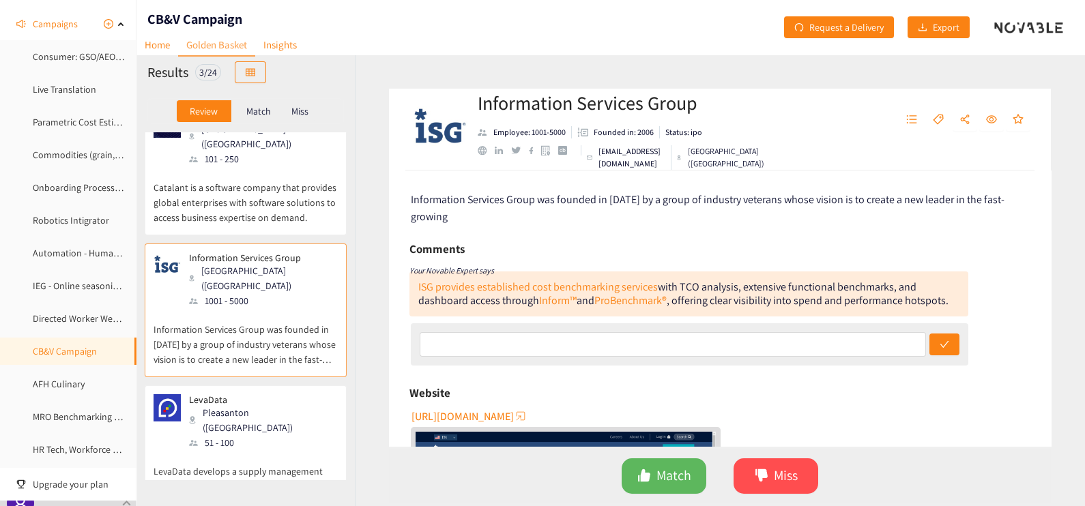
click at [280, 450] on p "LevaData develops a supply management platform that helps control risks, reduce…" at bounding box center [246, 479] width 184 height 59
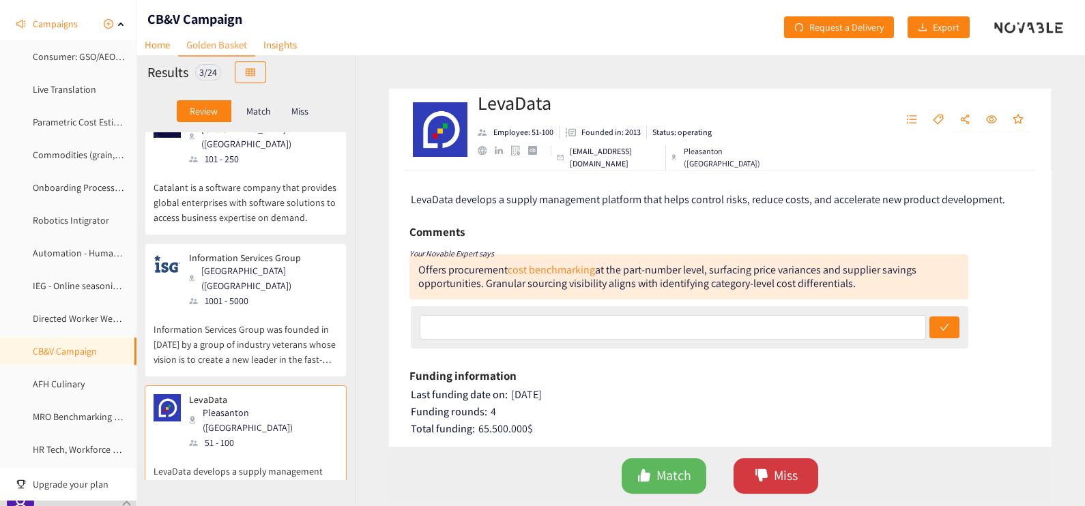
click at [751, 468] on button "Miss" at bounding box center [776, 476] width 85 height 35
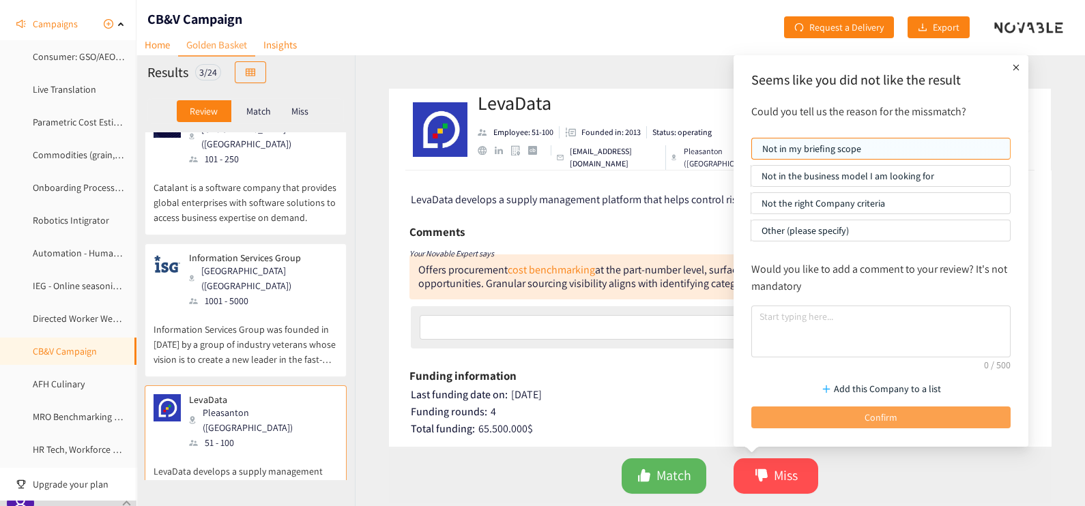
click at [818, 410] on button "Confirm" at bounding box center [880, 418] width 259 height 22
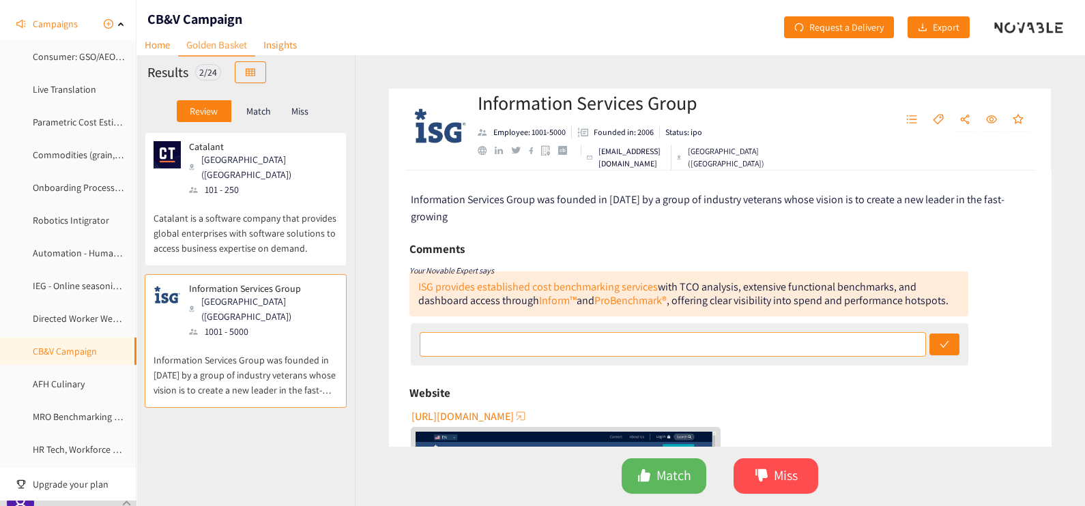
scroll to position [197, 0]
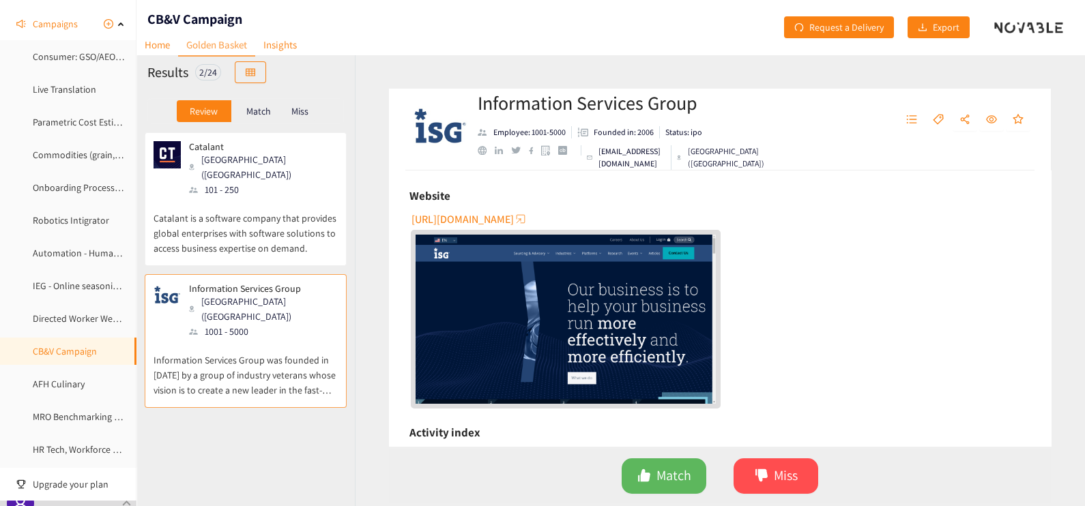
click at [461, 222] on span "[URL][DOMAIN_NAME]" at bounding box center [463, 219] width 102 height 17
click at [304, 197] on p "Catalant is a software company that provides global enterprises with software s…" at bounding box center [246, 226] width 184 height 59
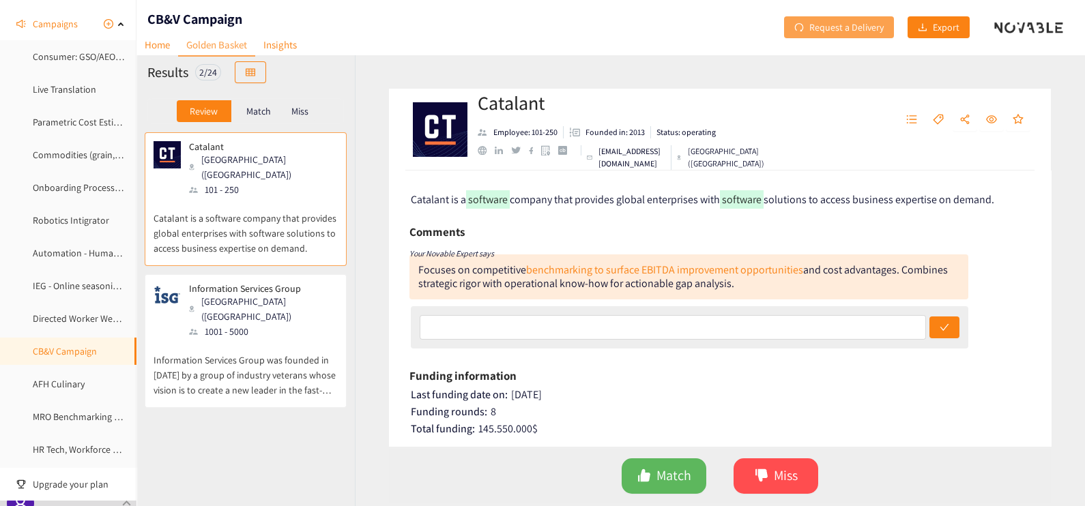
click at [831, 22] on span "Request a Delivery" at bounding box center [846, 27] width 74 height 15
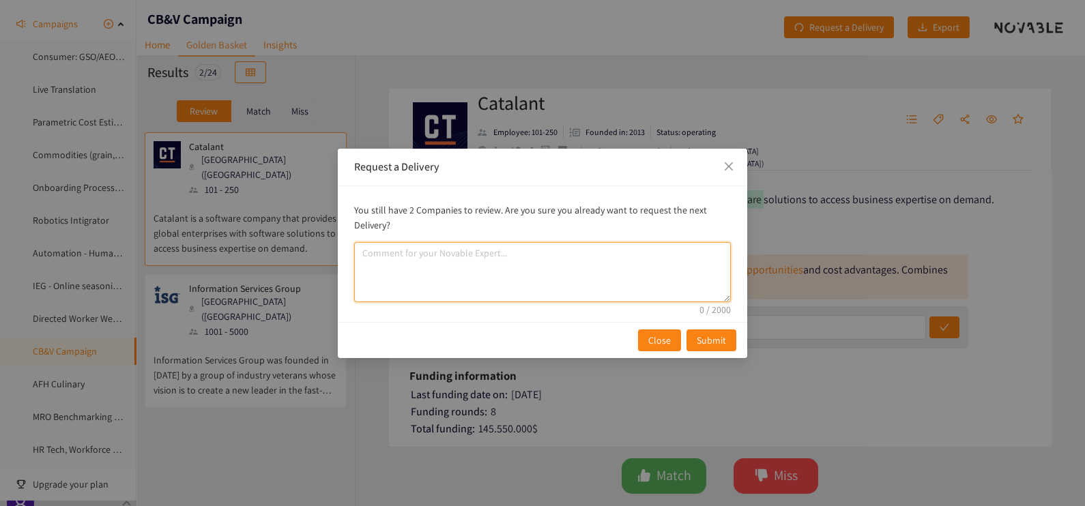
click at [577, 288] on textarea "comment" at bounding box center [542, 272] width 377 height 60
click at [665, 255] on textarea "comment" at bounding box center [542, 272] width 377 height 60
paste textarea "Predictive scenario modeling tool to define organization size for your function…"
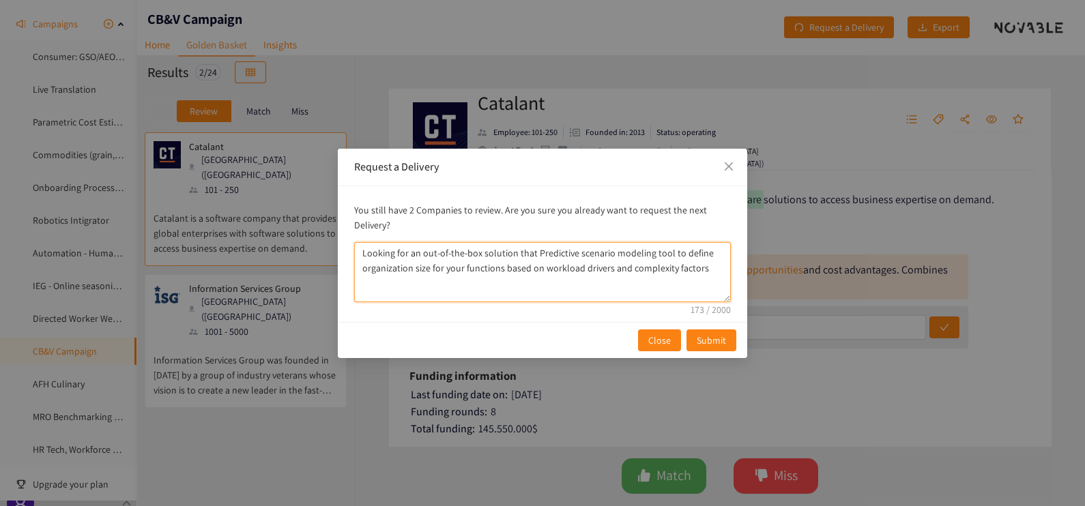
click at [532, 252] on textarea "Looking for an out-of-the-box solution that Predictive scenario modeling tool t…" at bounding box center [542, 272] width 377 height 60
click at [549, 253] on textarea "Looking for an out-of-the-box solution that provides predictive scenario benchm…" at bounding box center [542, 272] width 377 height 60
click at [387, 269] on textarea "Looking for an out-of-the-box solution that is a predictive scenario benchmark …" at bounding box center [542, 272] width 377 height 60
click at [510, 250] on textarea "Looking for an out-of-the-box solution that is a predictive scenario benchmark …" at bounding box center [542, 272] width 377 height 60
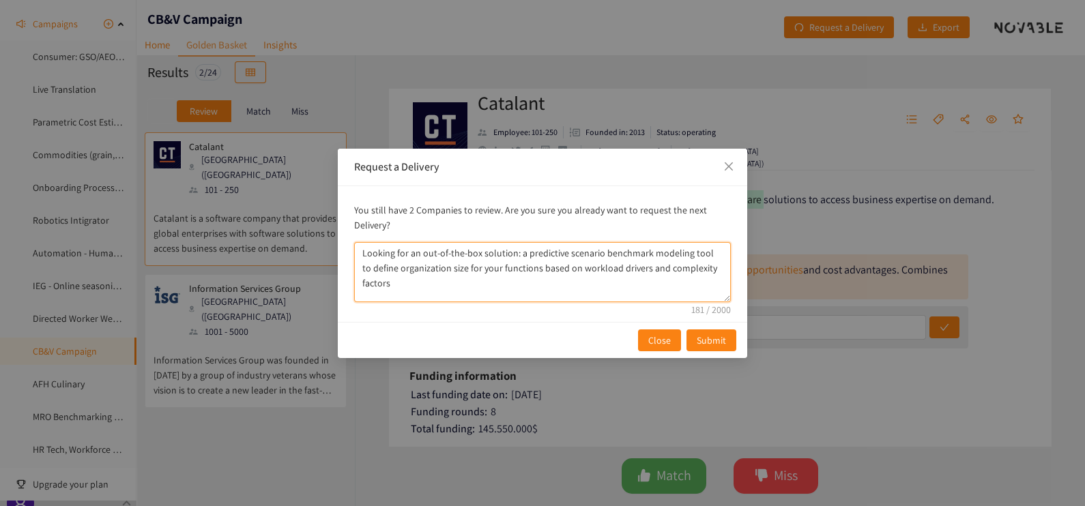
click at [704, 255] on textarea "Looking for an out-of-the-box solution: a predictive scenario benchmark modelin…" at bounding box center [542, 272] width 377 height 60
click at [386, 270] on textarea "Looking for an out-of-the-box solution: a predictive scenario benchmark modelin…" at bounding box center [542, 272] width 377 height 60
click at [721, 269] on textarea "Looking for an out-of-the-box solution: a predictive scenario benchmark modelin…" at bounding box center [542, 272] width 377 height 60
paste textarea "Size of the prize calculations for people and non-people spend optimization"
click at [418, 283] on textarea "Looking for an out-of-the-box solution: a predictive scenario benchmark modelin…" at bounding box center [542, 272] width 377 height 60
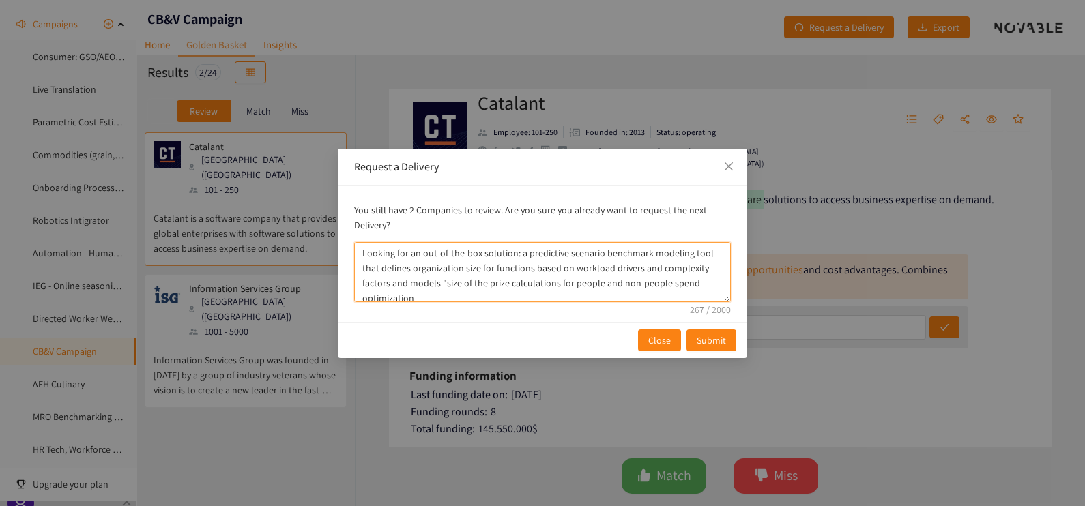
click at [522, 286] on textarea "Looking for an out-of-the-box solution: a predictive scenario benchmark modelin…" at bounding box center [542, 272] width 377 height 60
click at [715, 283] on textarea "Looking for an out-of-the-box solution: a predictive scenario benchmark modelin…" at bounding box center [542, 272] width 377 height 60
click at [549, 276] on textarea "Looking for an out-of-the-box solution: a predictive scenario benchmark modelin…" at bounding box center [542, 272] width 377 height 60
click at [712, 269] on textarea "Looking for an out-of-the-box solution: a predictive scenario benchmark modelin…" at bounding box center [542, 272] width 377 height 60
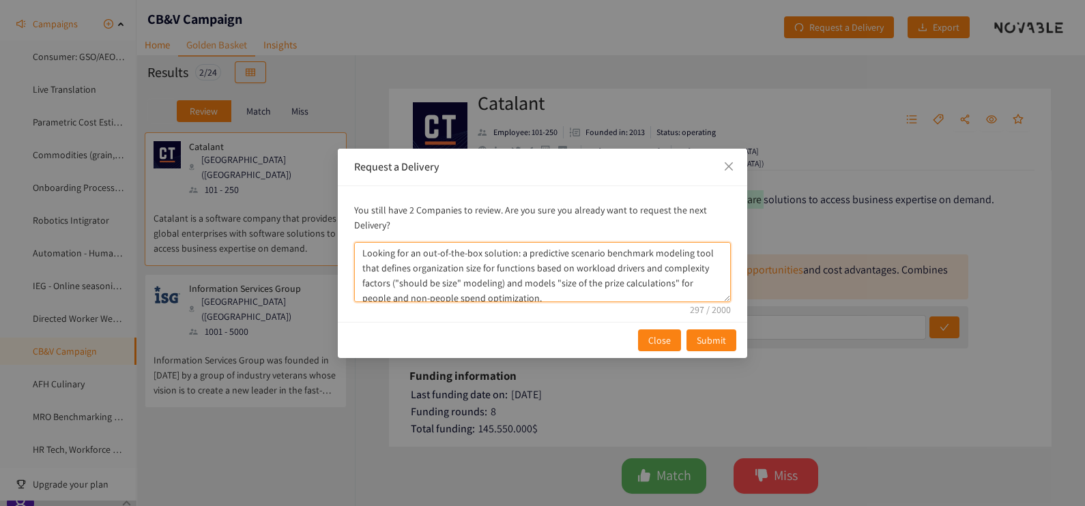
click at [360, 253] on textarea "Looking for an out-of-the-box solution: a predictive scenario benchmark modelin…" at bounding box center [542, 272] width 377 height 60
click at [360, 253] on textarea "Most of the solutions provided would be custom builds. After assessing more, ou…" at bounding box center [542, 272] width 377 height 60
click at [513, 270] on textarea "Most of the solutions provided would be custom builds. After assessing more, ou…" at bounding box center [542, 272] width 377 height 60
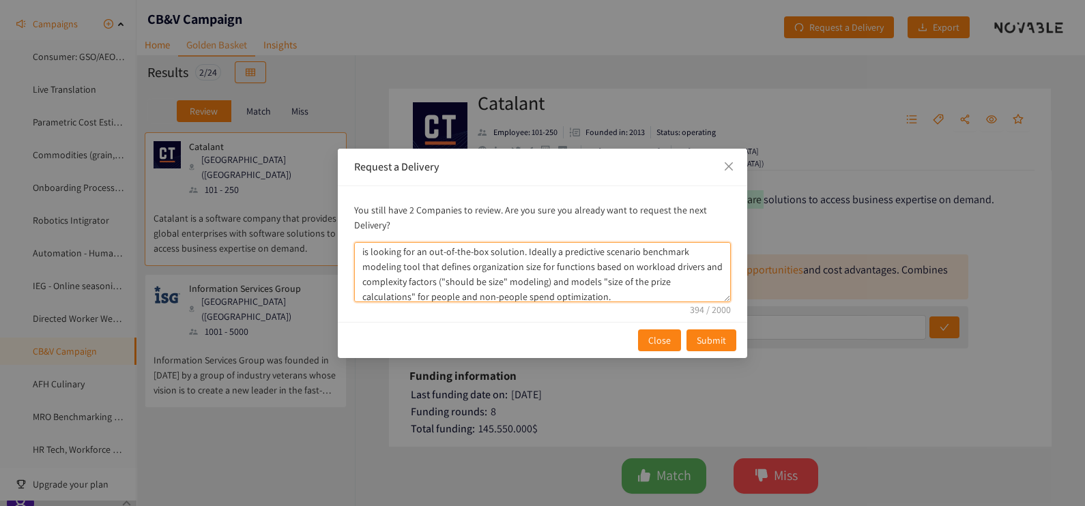
scroll to position [21, 0]
click at [529, 296] on textarea "Most of the solutions provided would be custom builds. After assessing more, ou…" at bounding box center [542, 272] width 377 height 60
click at [528, 252] on textarea "Most of the solutions provided would be custom builds. After assessing more, ou…" at bounding box center [542, 272] width 377 height 60
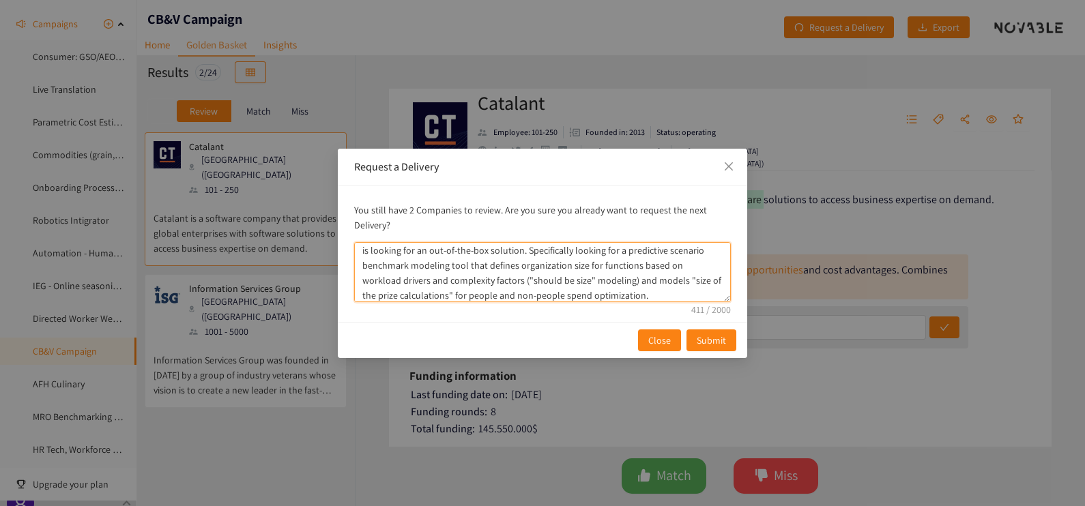
scroll to position [21, 0]
click at [590, 283] on textarea "Most of the solutions provided would be custom builds. After assessing more, ou…" at bounding box center [542, 272] width 377 height 60
click at [638, 293] on textarea "Most of the solutions provided would be custom builds. After assessing more, ou…" at bounding box center [542, 272] width 377 height 60
type textarea "Most of the solutions provided would be custom builds. After assessing more, ou…"
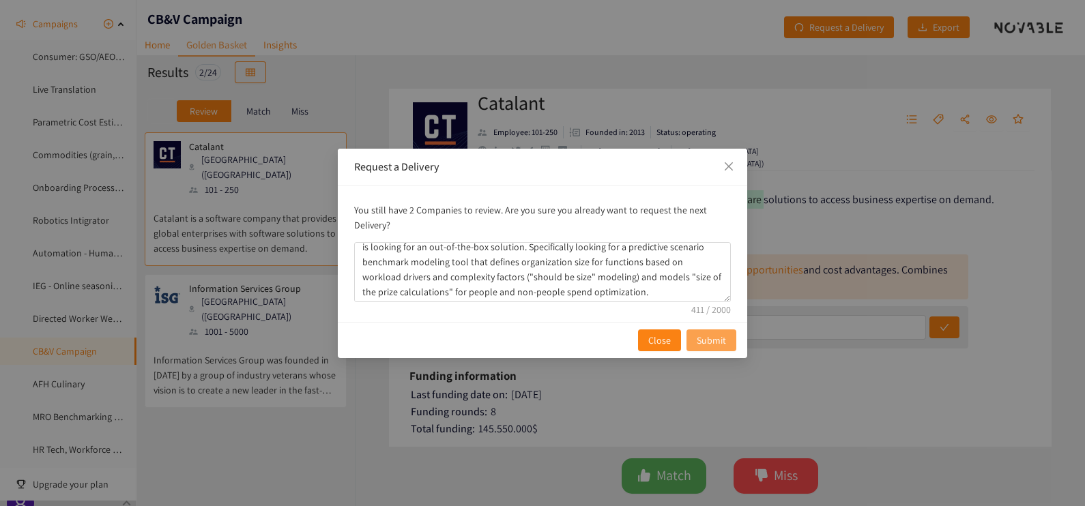
click at [720, 341] on span "Submit" at bounding box center [711, 340] width 29 height 15
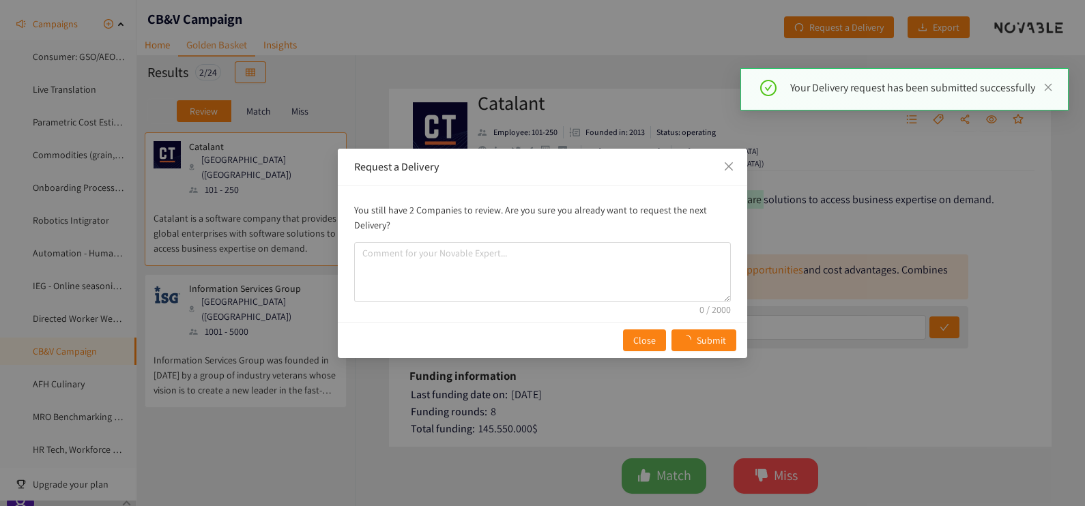
scroll to position [0, 0]
